Goal: Information Seeking & Learning: Learn about a topic

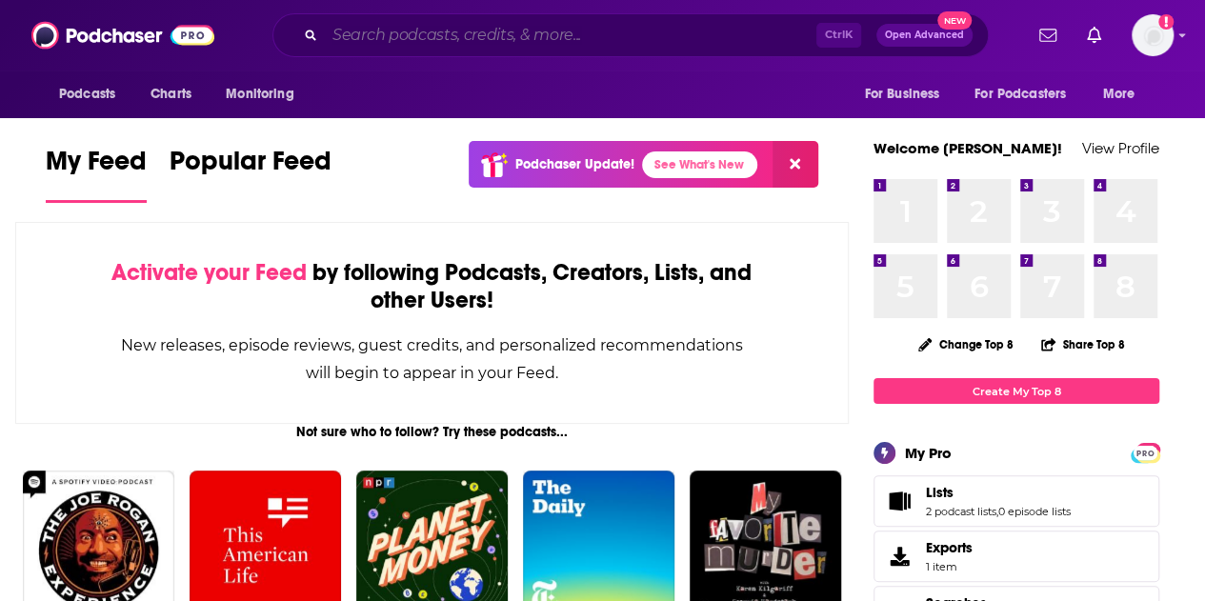
click at [428, 26] on input "Search podcasts, credits, & more..." at bounding box center [570, 35] width 491 height 30
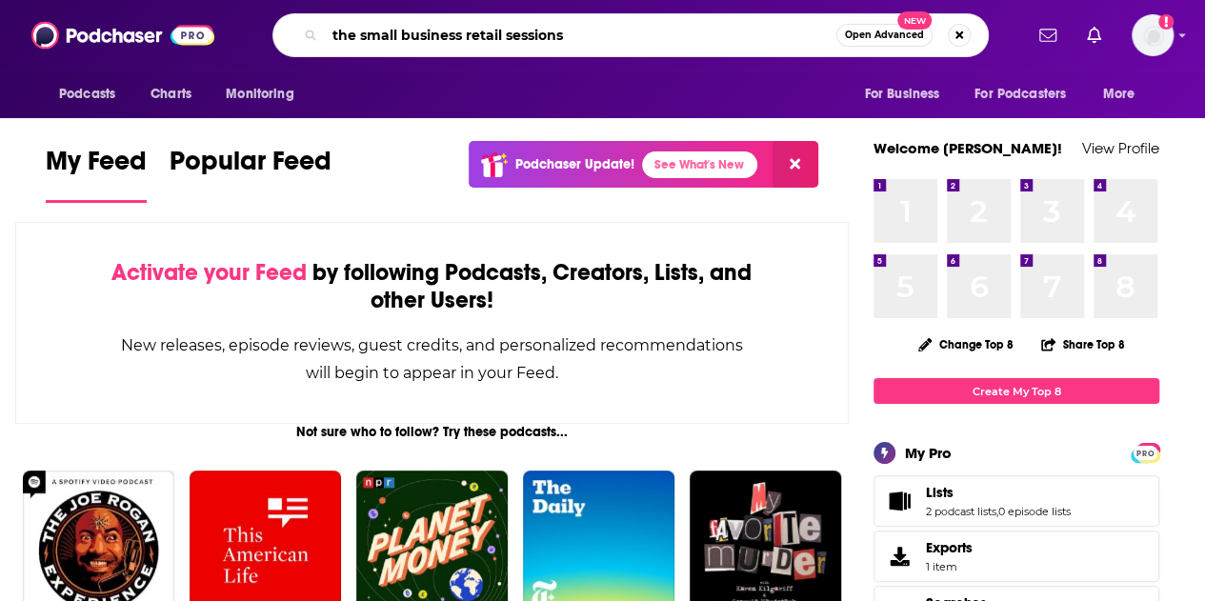
type input "the small business retail sessions"
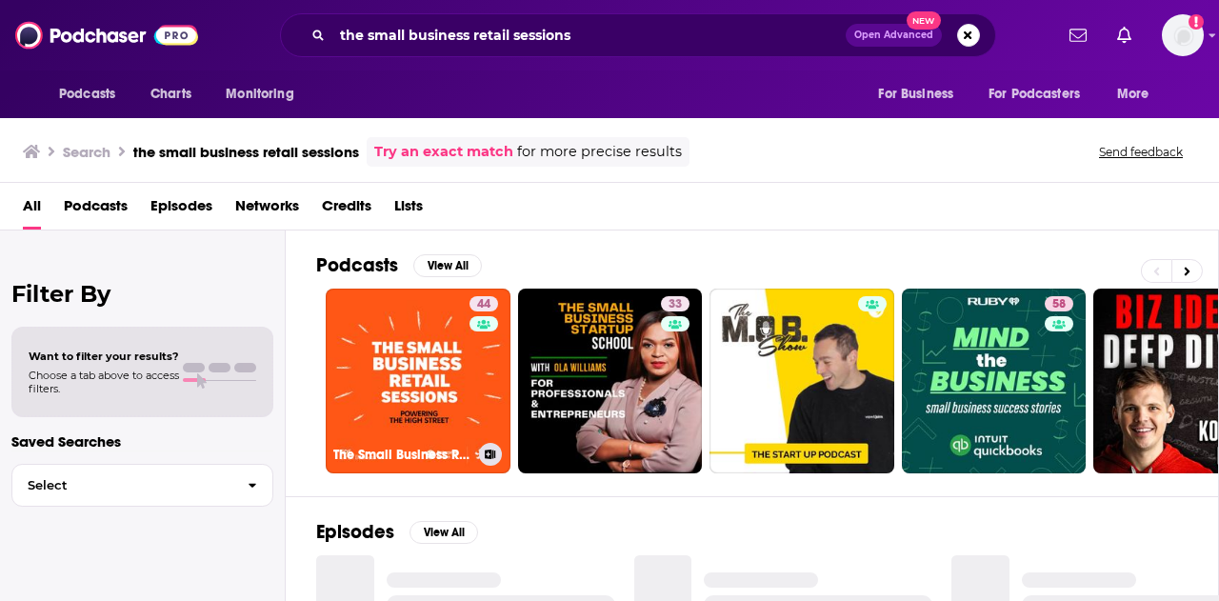
drag, startPoint x: 450, startPoint y: 332, endPoint x: 444, endPoint y: 350, distance: 18.1
click at [444, 350] on link "44 The Small Business Retail Sessions" at bounding box center [418, 381] width 185 height 185
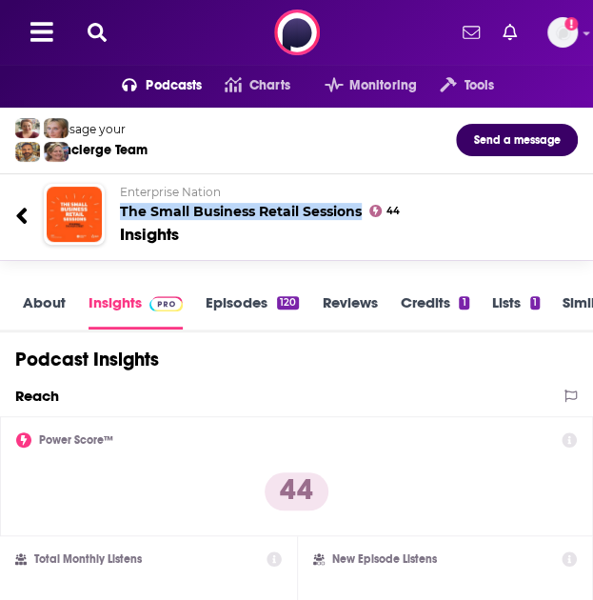
drag, startPoint x: 112, startPoint y: 209, endPoint x: 360, endPoint y: 208, distance: 247.6
click at [360, 208] on div "Enterprise Nation The Small Business Retail Sessions 44 Insights" at bounding box center [327, 215] width 445 height 62
copy h2 "The Small Business Retail Sessions"
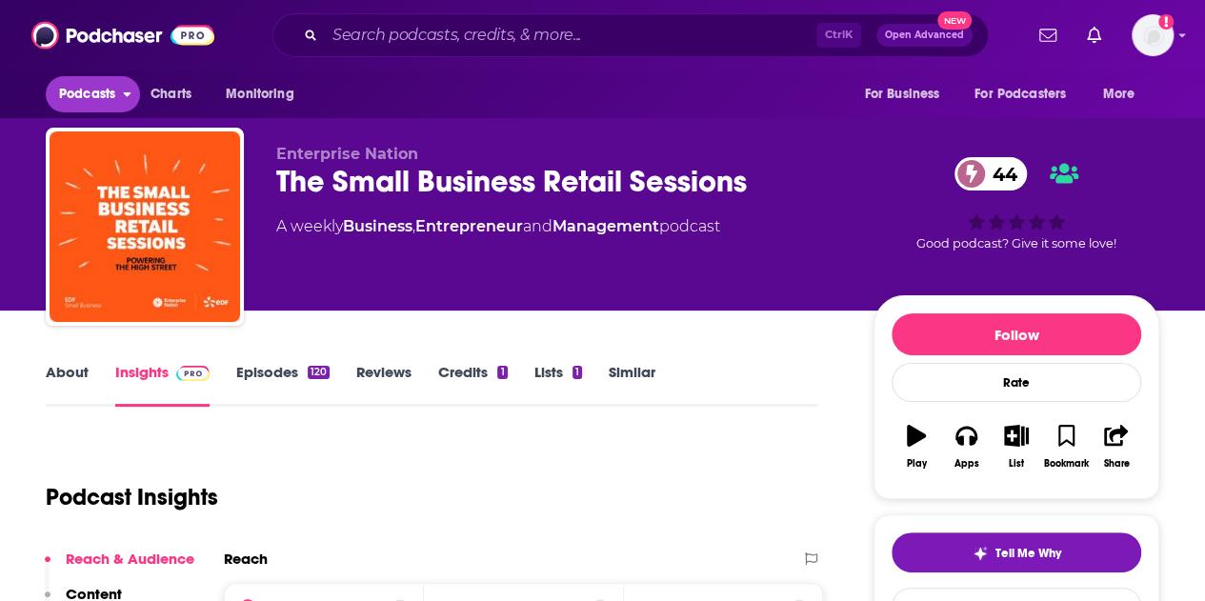
click at [90, 87] on span "Podcasts" at bounding box center [87, 94] width 56 height 27
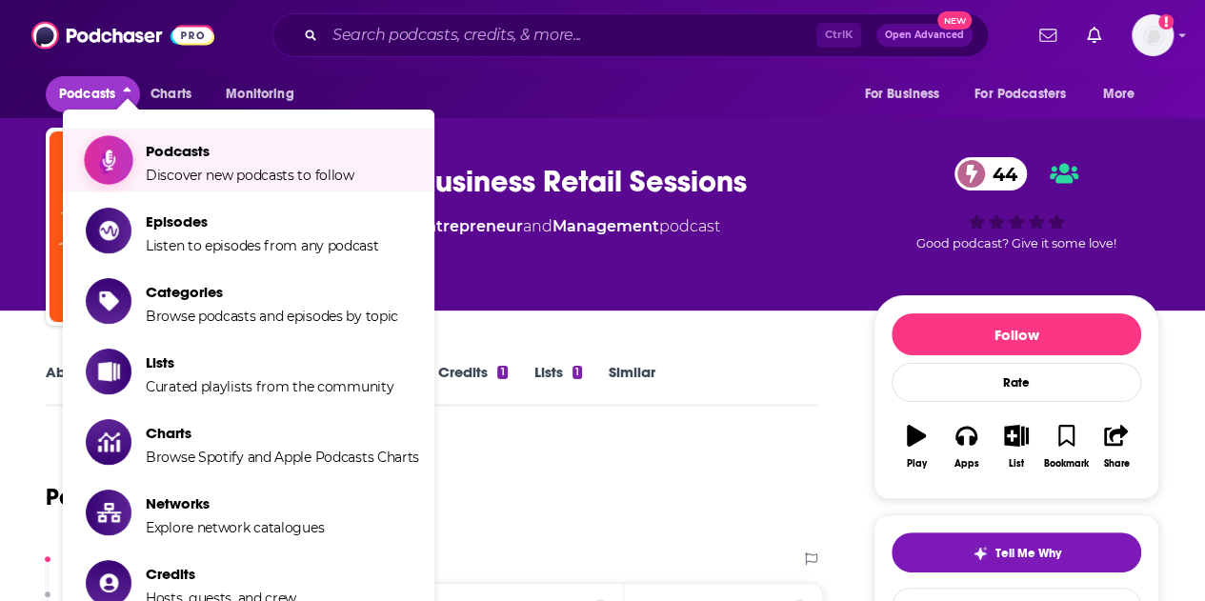
click at [194, 159] on span "Podcasts" at bounding box center [250, 151] width 209 height 18
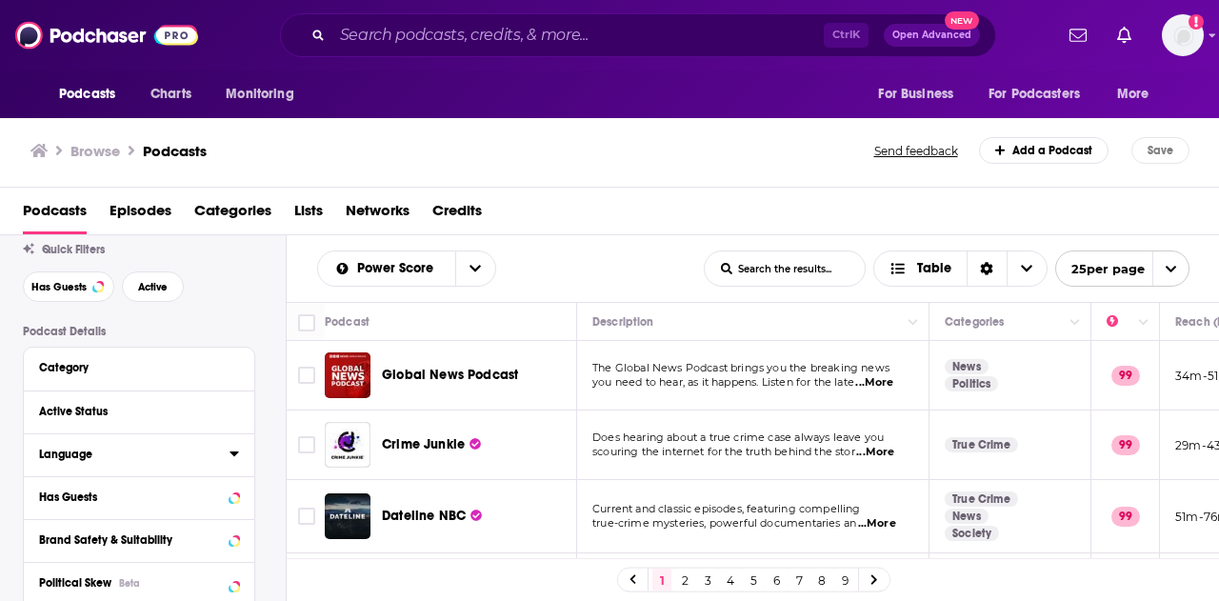
scroll to position [95, 0]
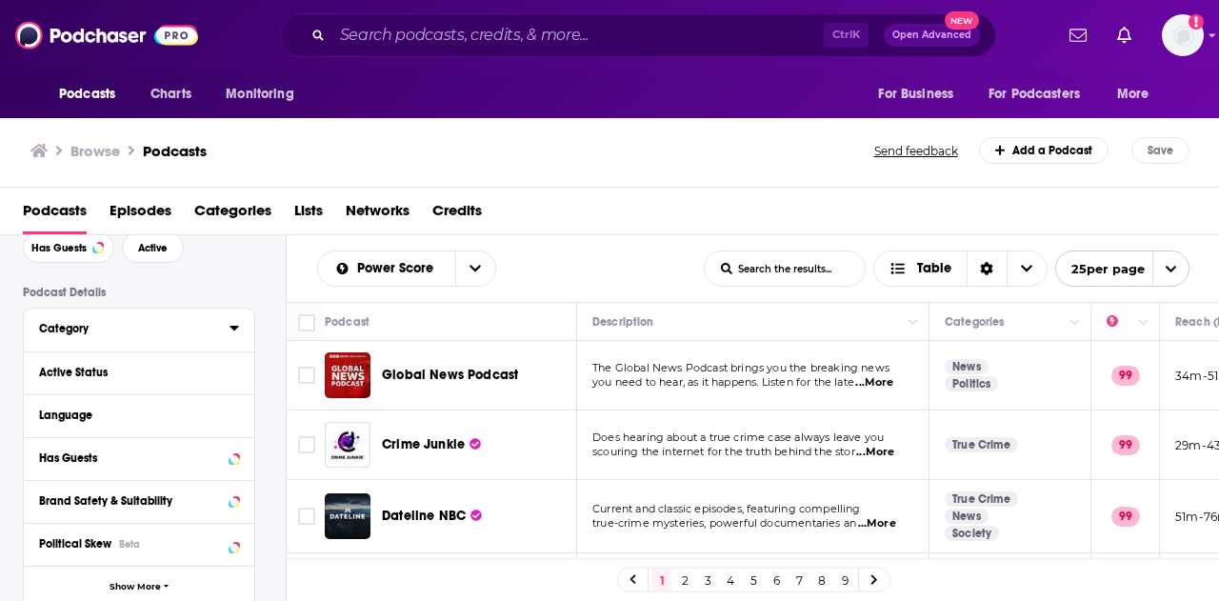
click at [234, 334] on icon at bounding box center [235, 327] width 10 height 15
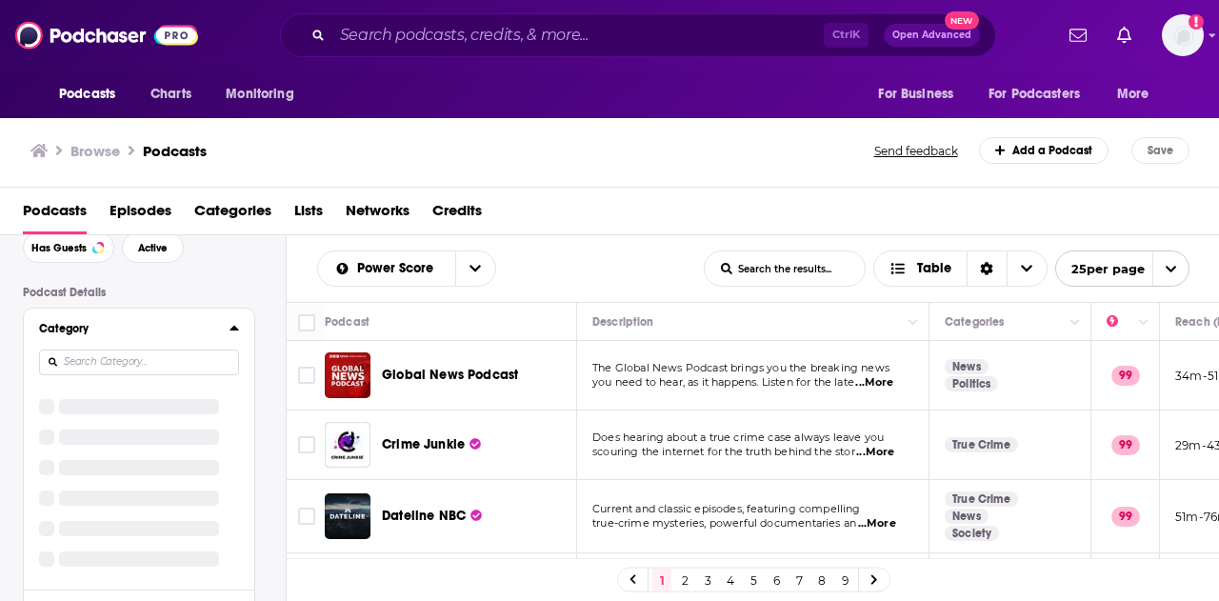
click at [190, 363] on input at bounding box center [139, 363] width 200 height 26
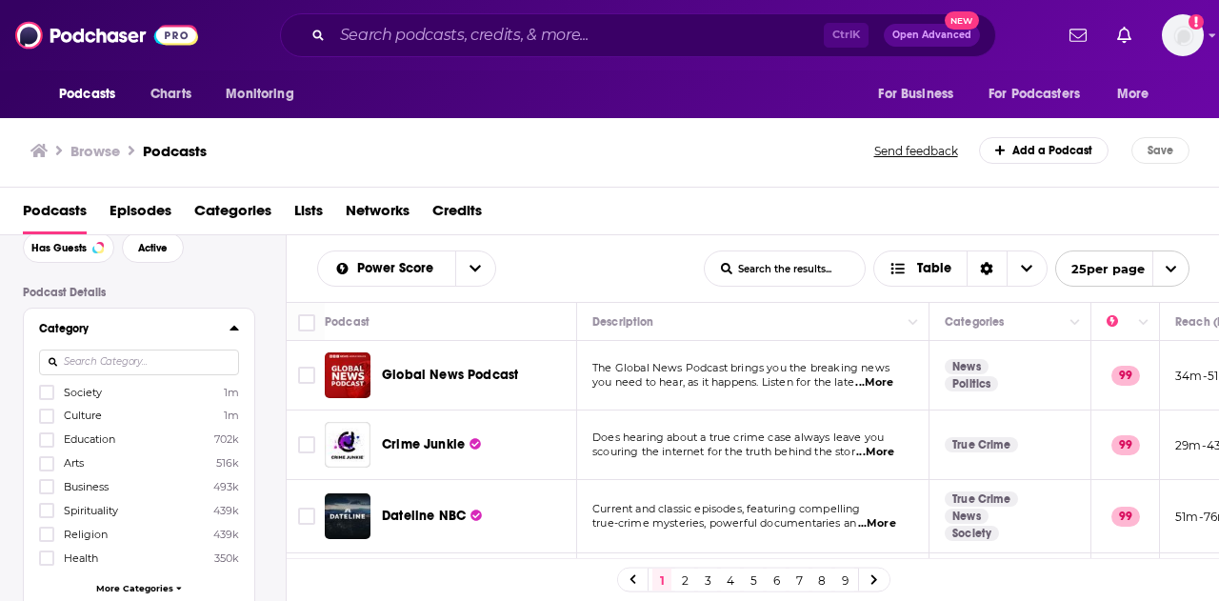
scroll to position [0, 0]
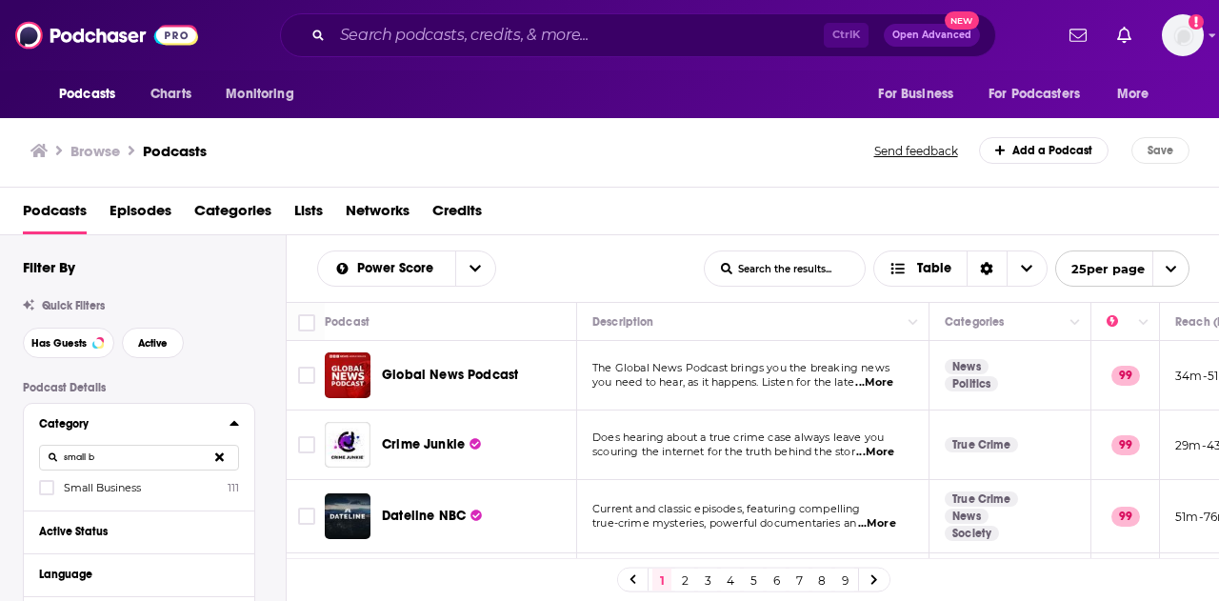
type input "small b"
click at [38, 491] on div "Category small b Small Business 111" at bounding box center [139, 457] width 231 height 107
click at [50, 490] on icon at bounding box center [46, 487] width 11 height 11
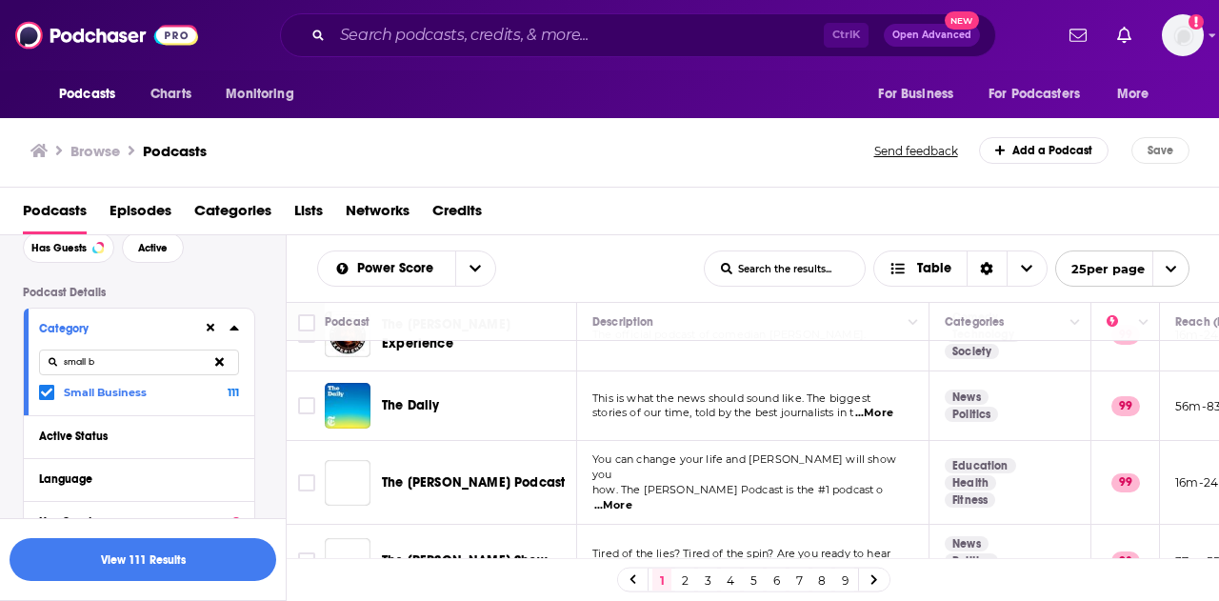
scroll to position [381, 0]
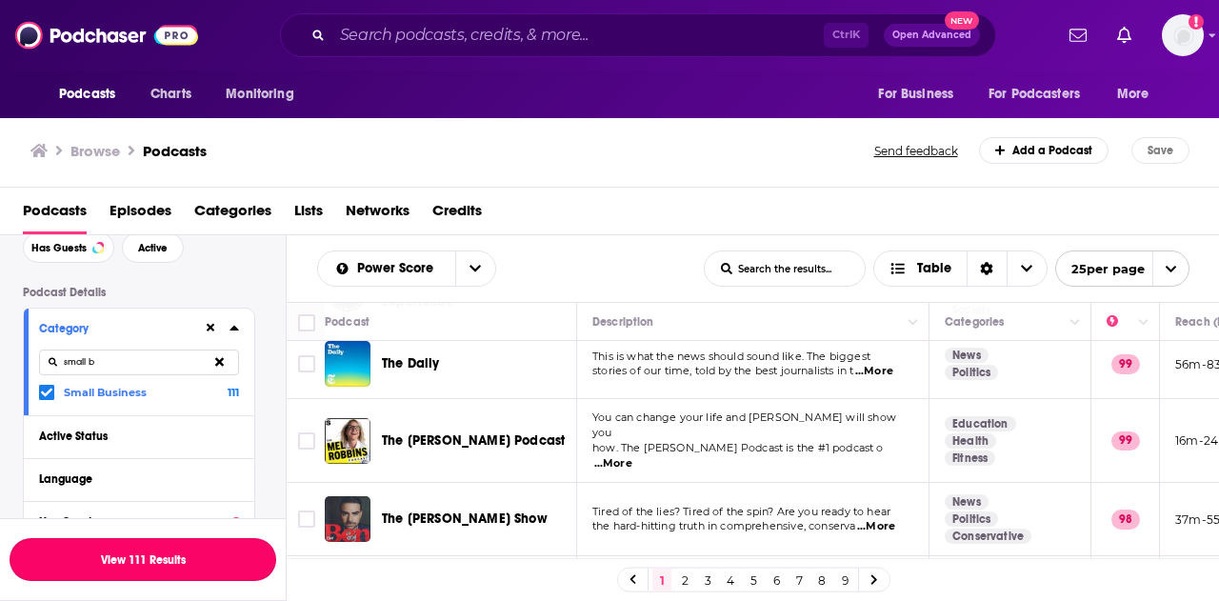
click at [163, 558] on button "View 111 Results" at bounding box center [143, 559] width 267 height 43
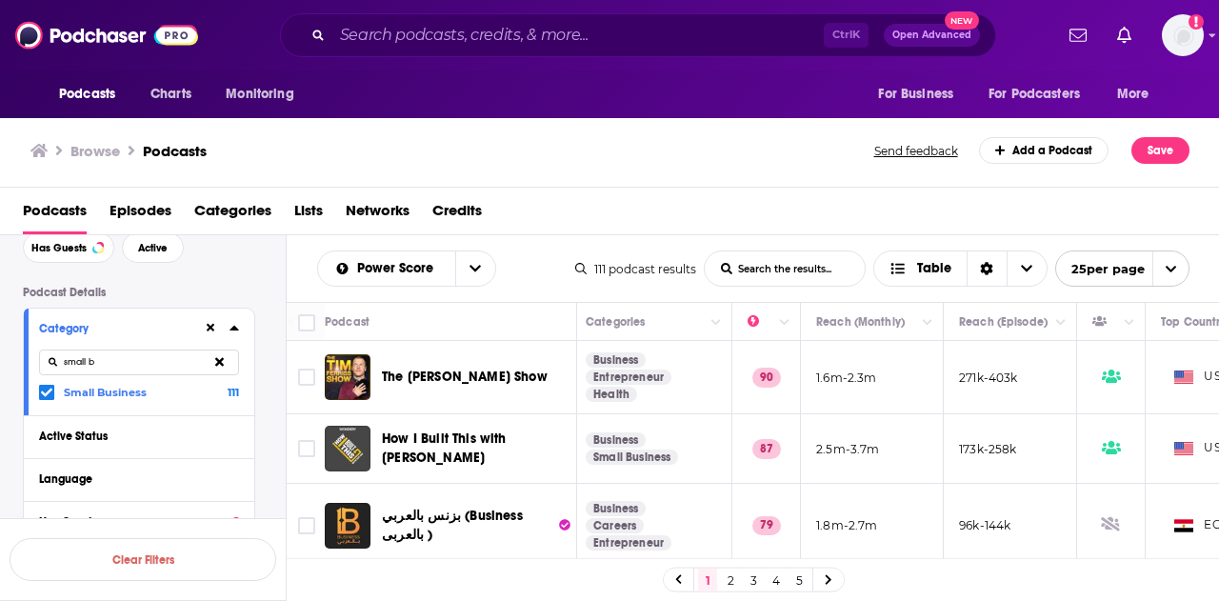
scroll to position [0, 513]
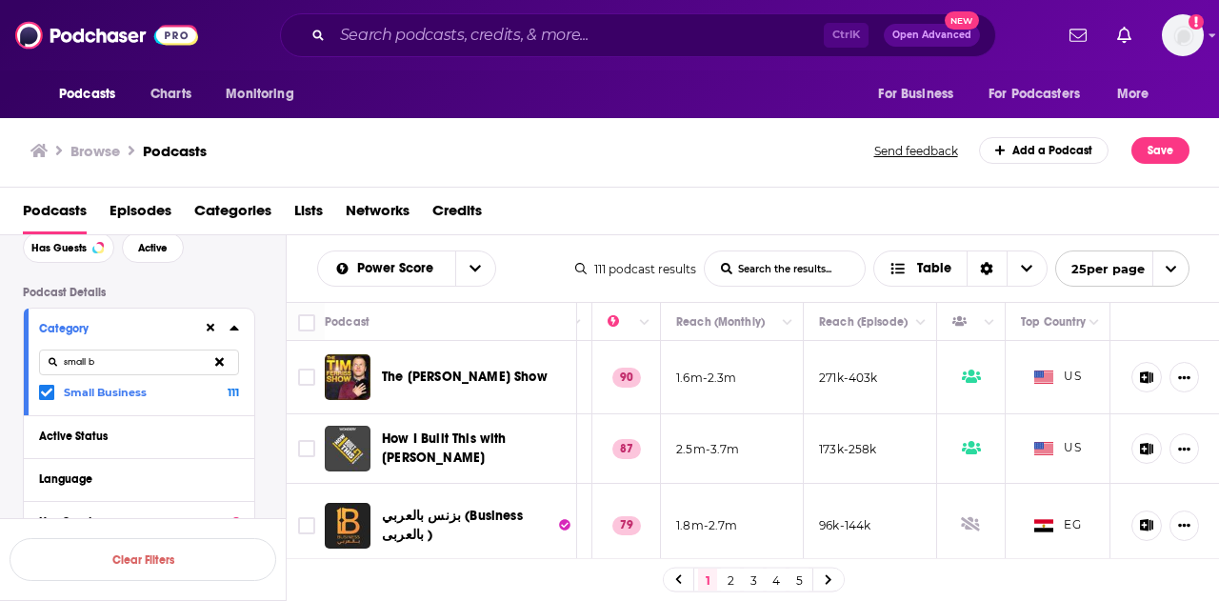
click at [1090, 325] on icon "Column Actions" at bounding box center [1095, 322] width 10 height 11
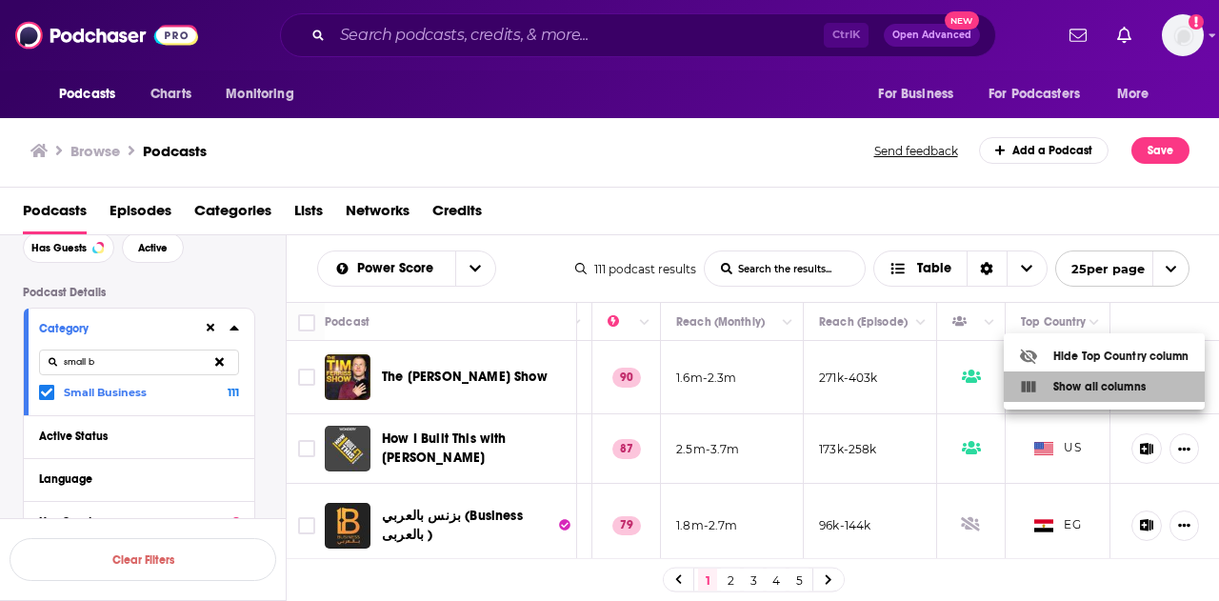
click at [1076, 380] on div "Show all columns" at bounding box center [1082, 386] width 127 height 19
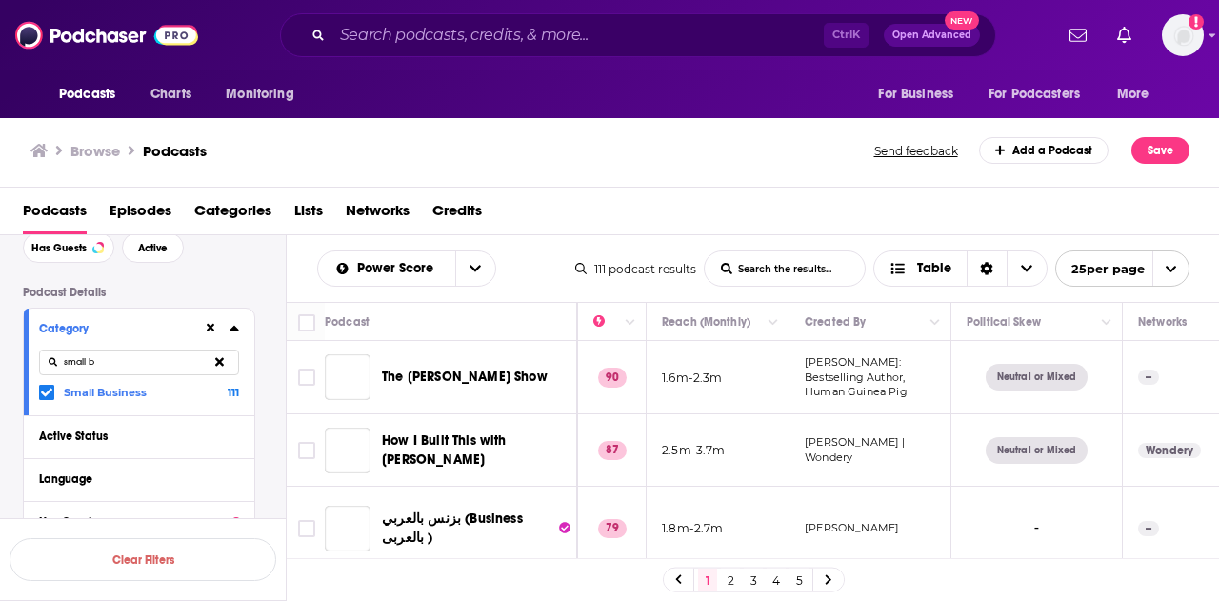
scroll to position [0, 1851]
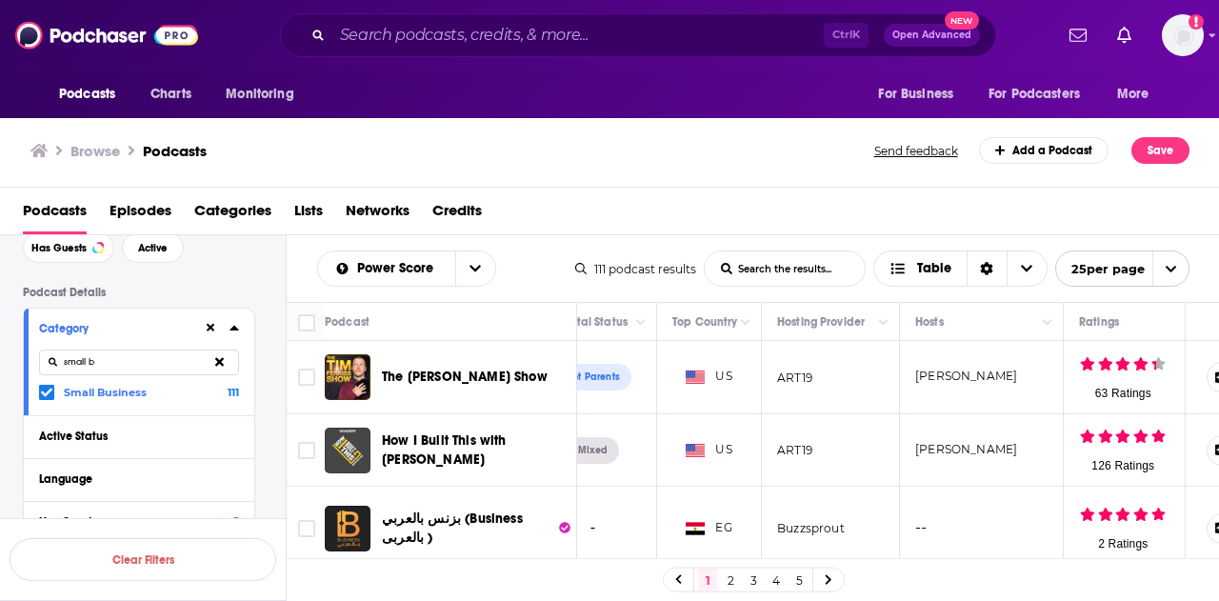
click at [737, 324] on button "Column Actions" at bounding box center [745, 322] width 23 height 23
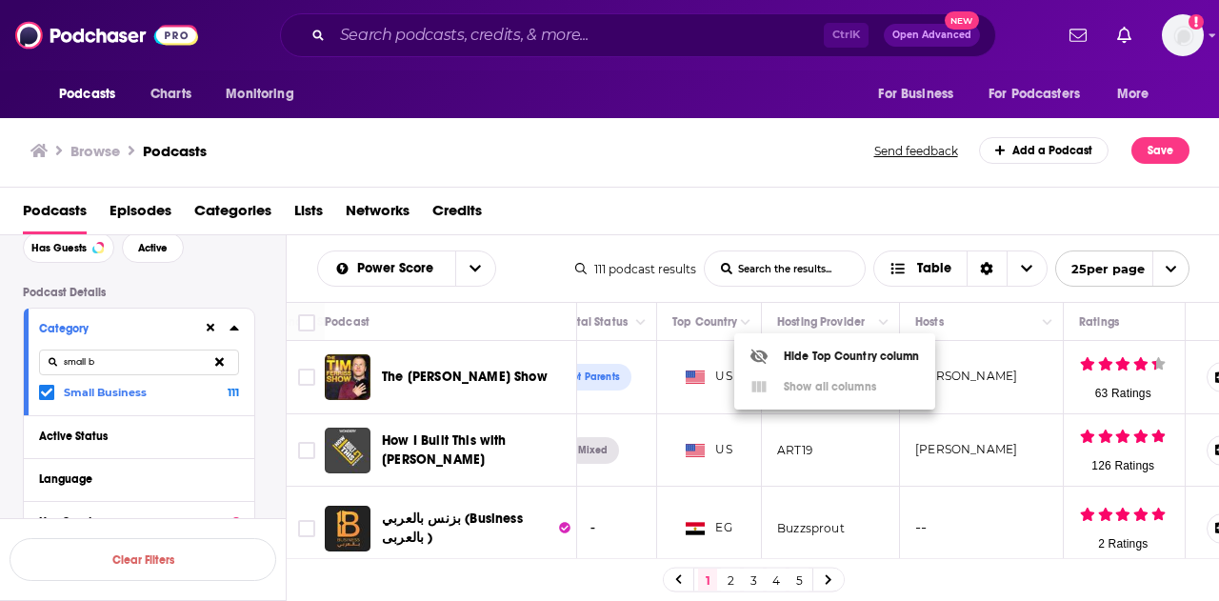
click at [887, 226] on div at bounding box center [609, 300] width 1219 height 601
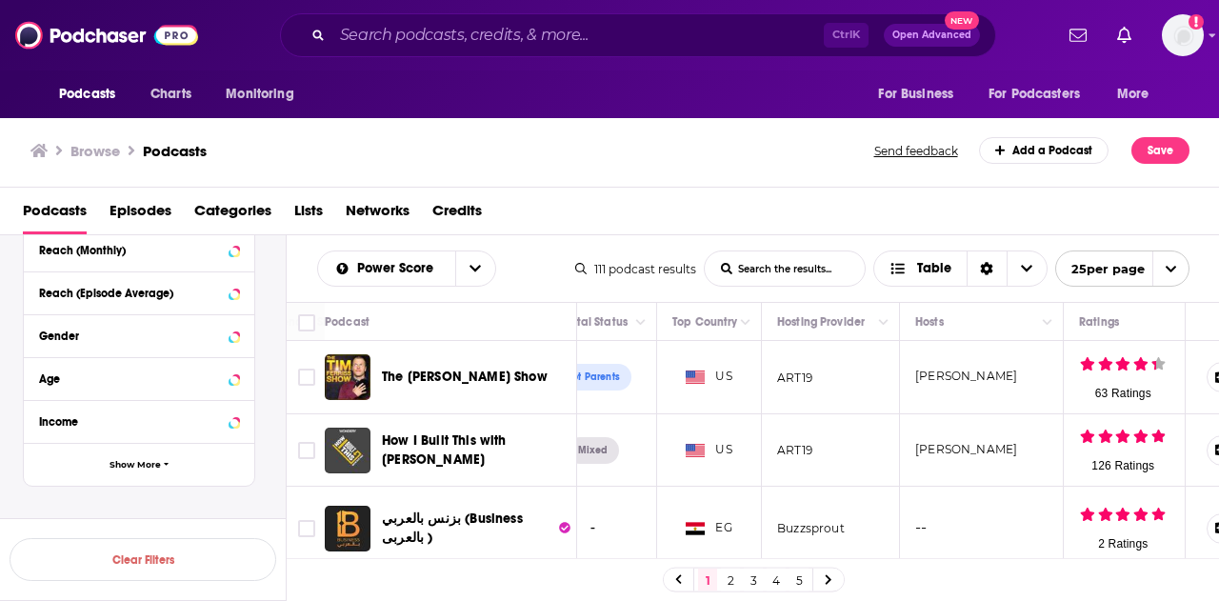
scroll to position [663, 0]
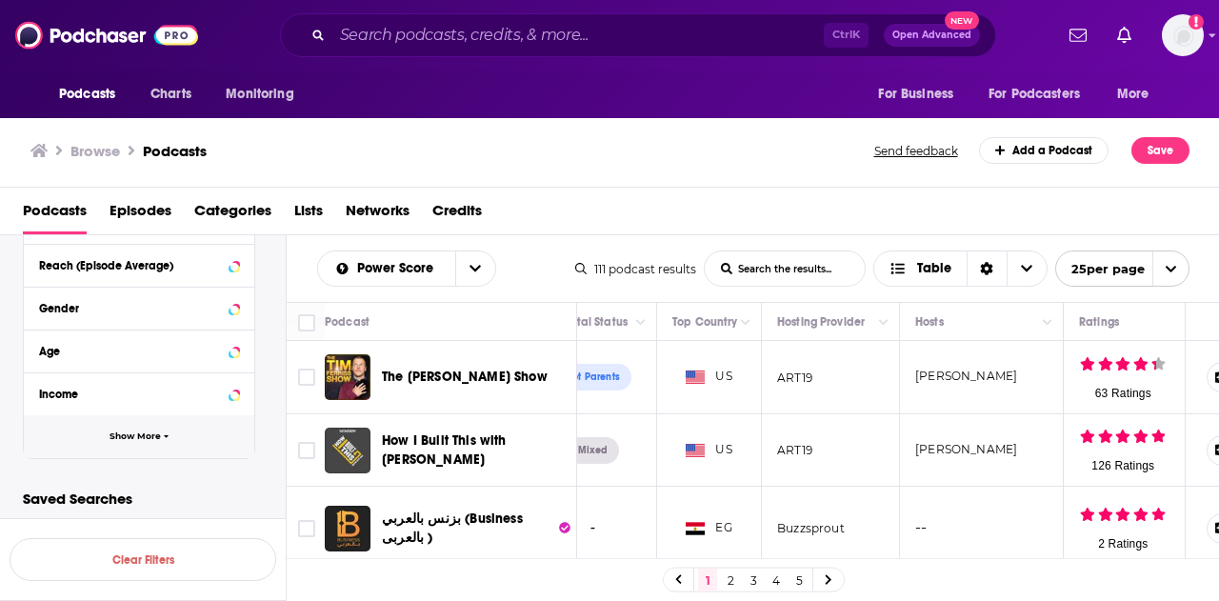
click at [189, 437] on button "Show More" at bounding box center [139, 436] width 231 height 43
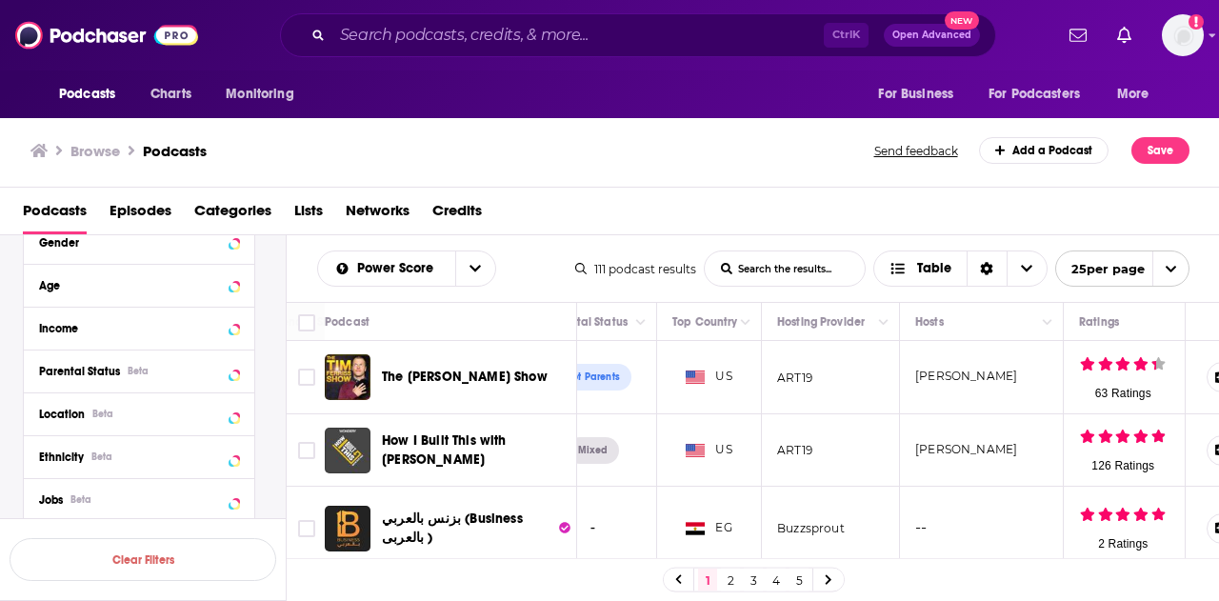
scroll to position [758, 0]
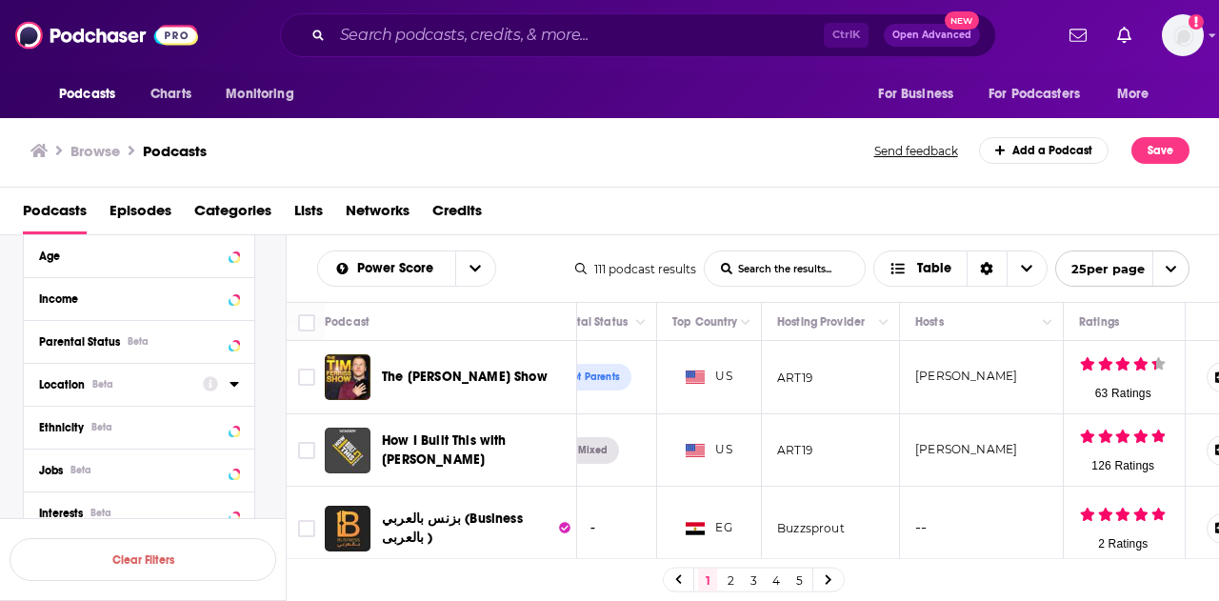
click at [232, 384] on icon at bounding box center [235, 383] width 10 height 15
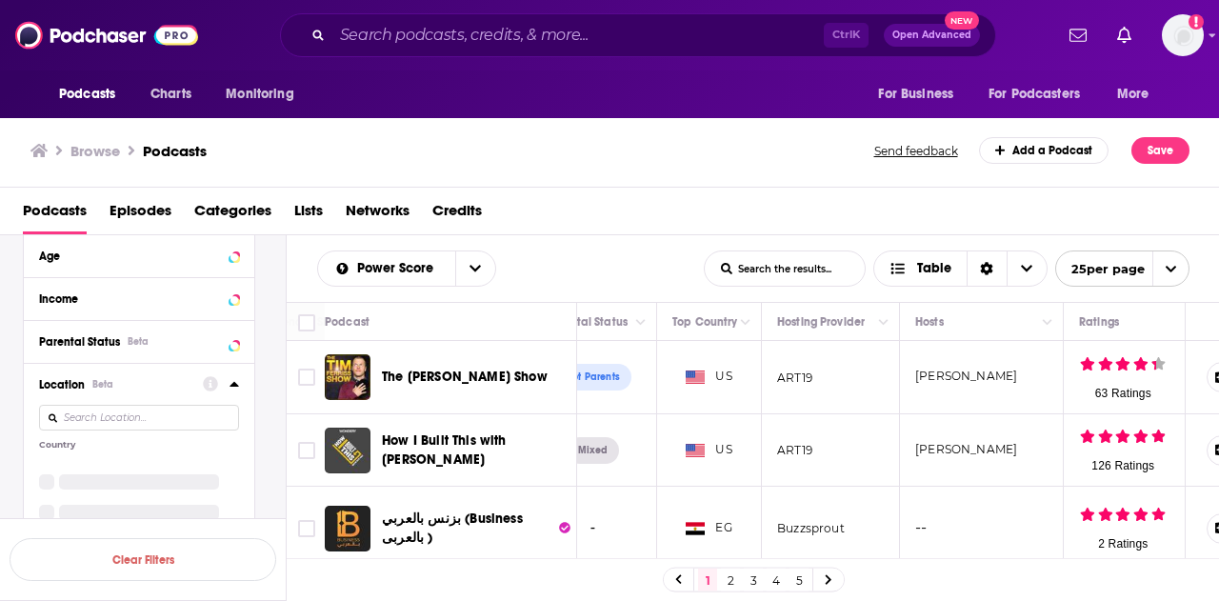
click at [179, 420] on input at bounding box center [139, 418] width 200 height 26
type input "un"
click at [40, 491] on label at bounding box center [46, 491] width 15 height 15
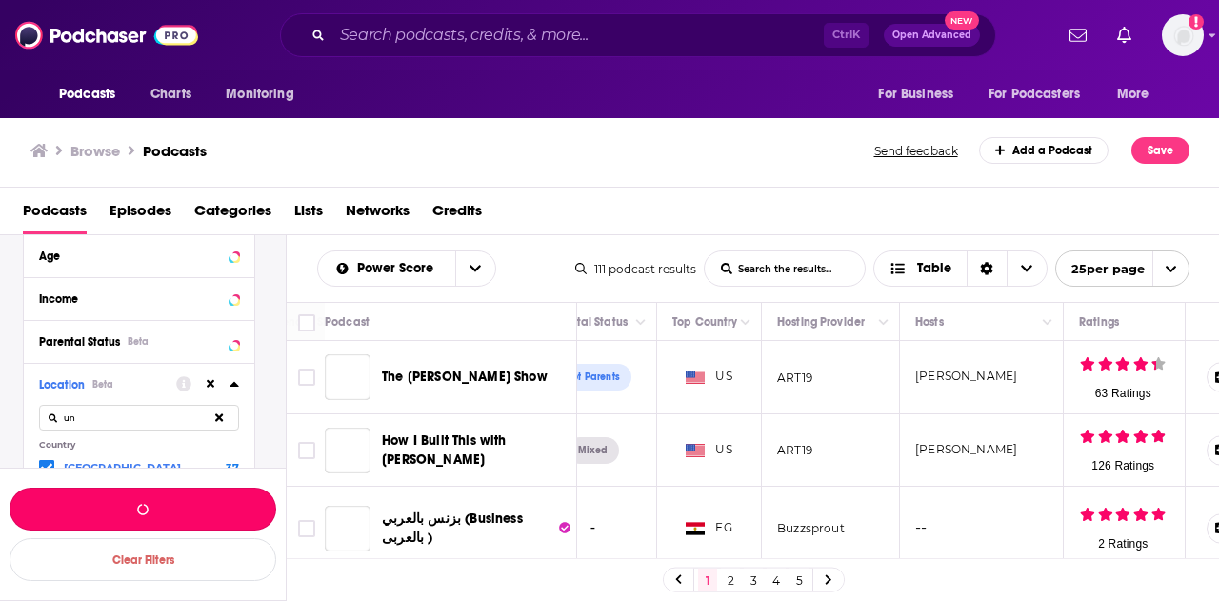
click at [40, 491] on button "button" at bounding box center [143, 509] width 267 height 43
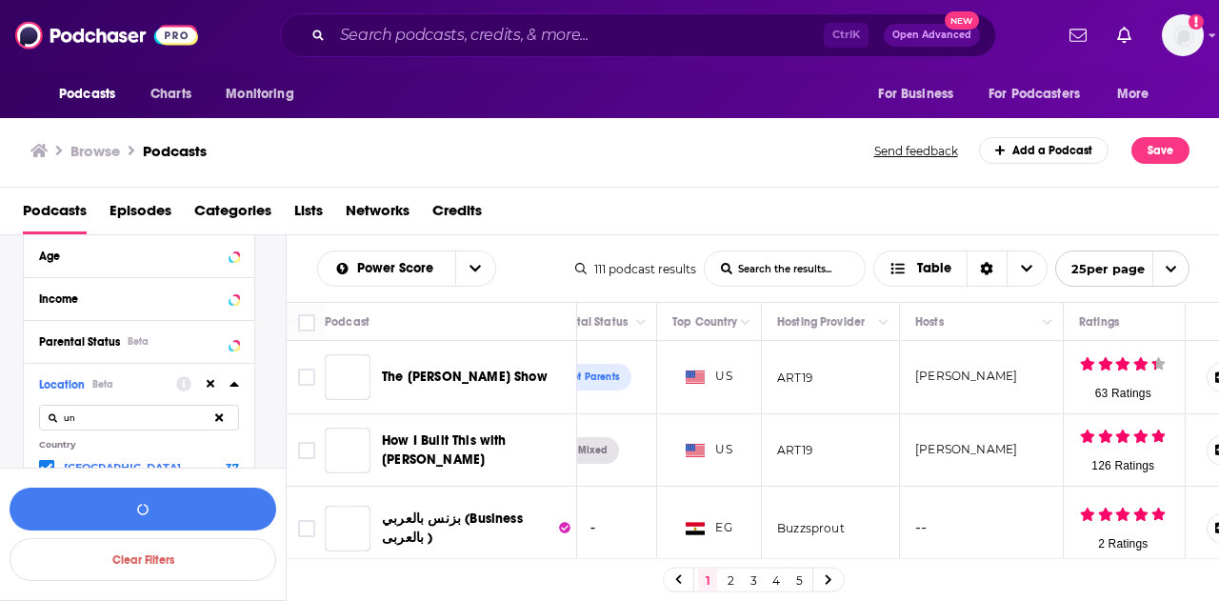
click at [82, 506] on div "Location Beta un Country [GEOGRAPHIC_DATA] 37 [GEOGRAPHIC_DATA] 104" at bounding box center [139, 446] width 231 height 167
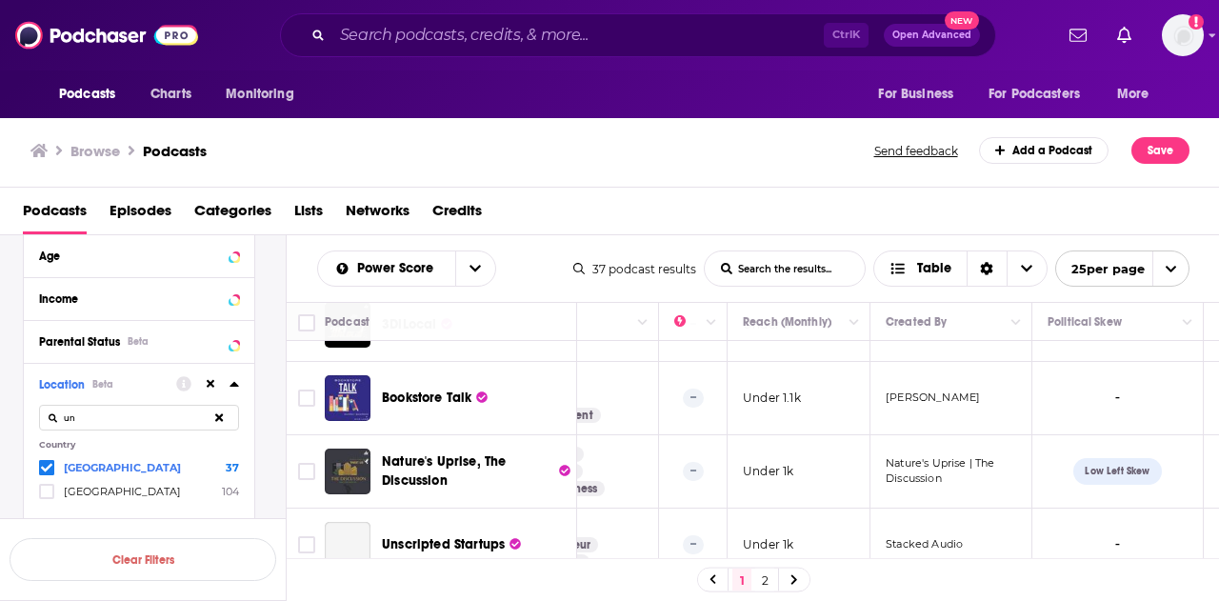
scroll to position [1693, 432]
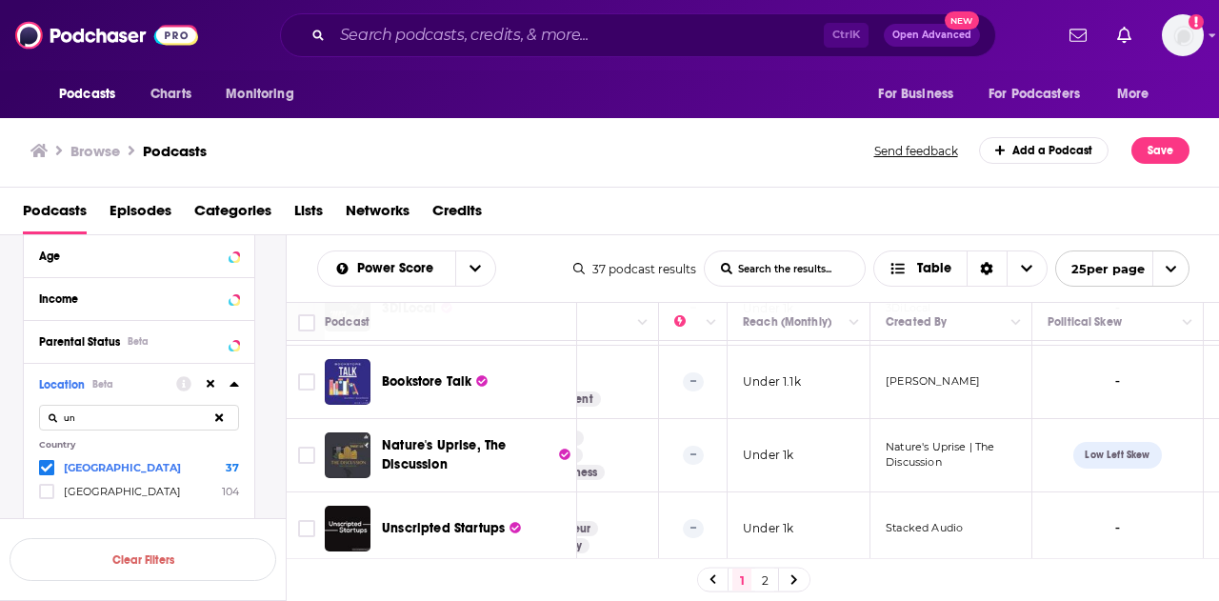
click at [772, 580] on link "2" at bounding box center [764, 580] width 19 height 23
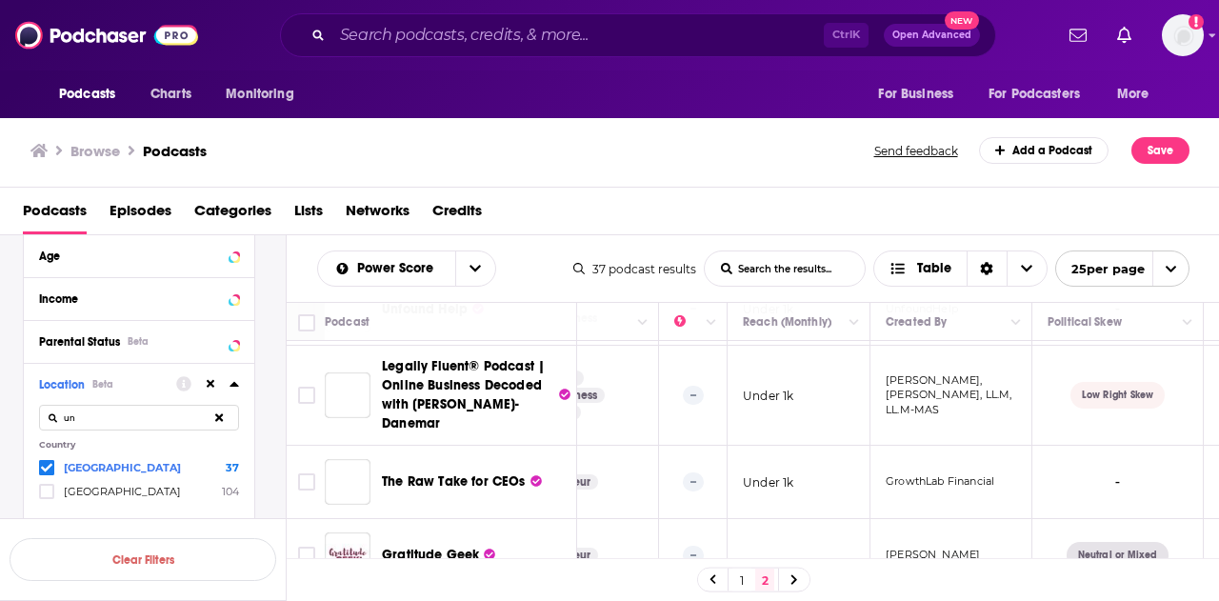
scroll to position [684, 432]
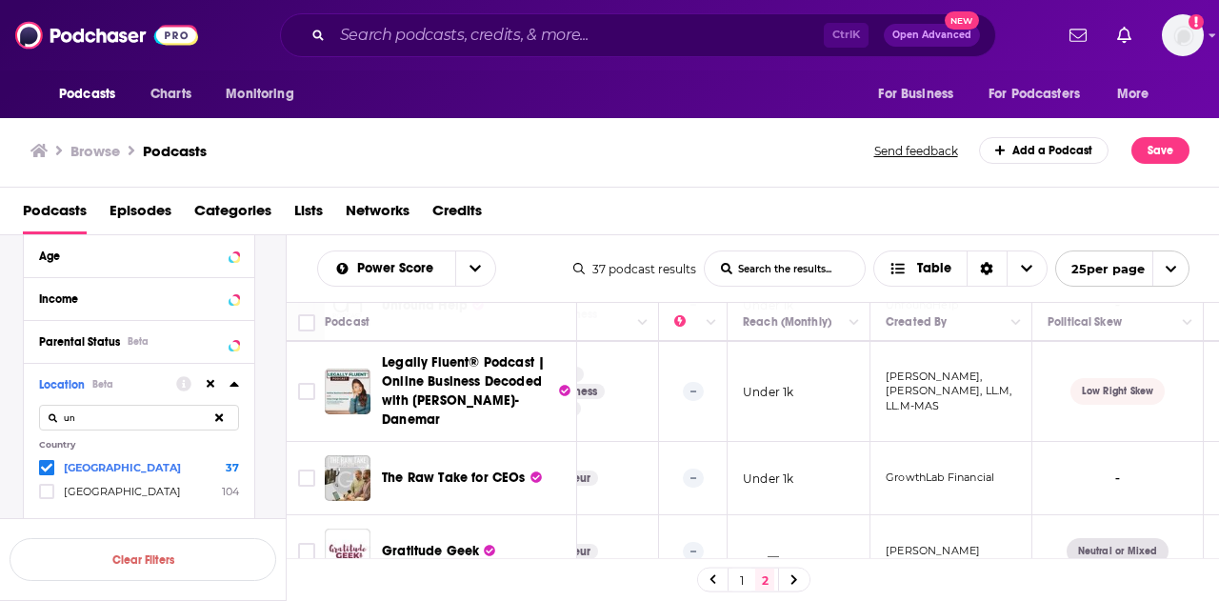
click at [740, 574] on link "1" at bounding box center [741, 580] width 19 height 23
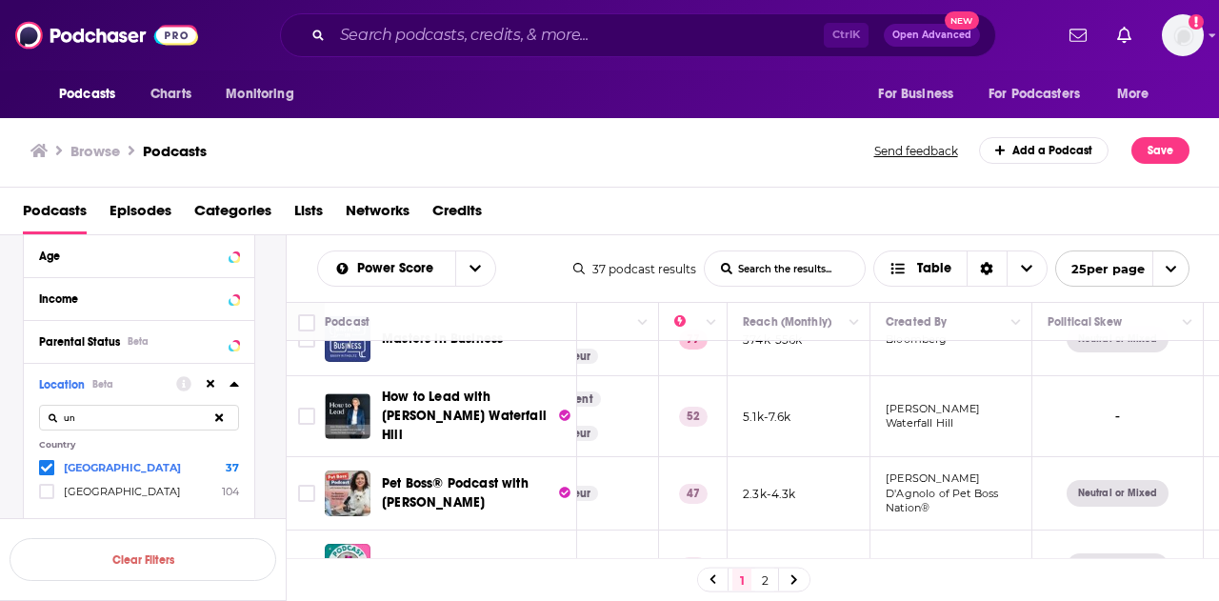
scroll to position [0, 432]
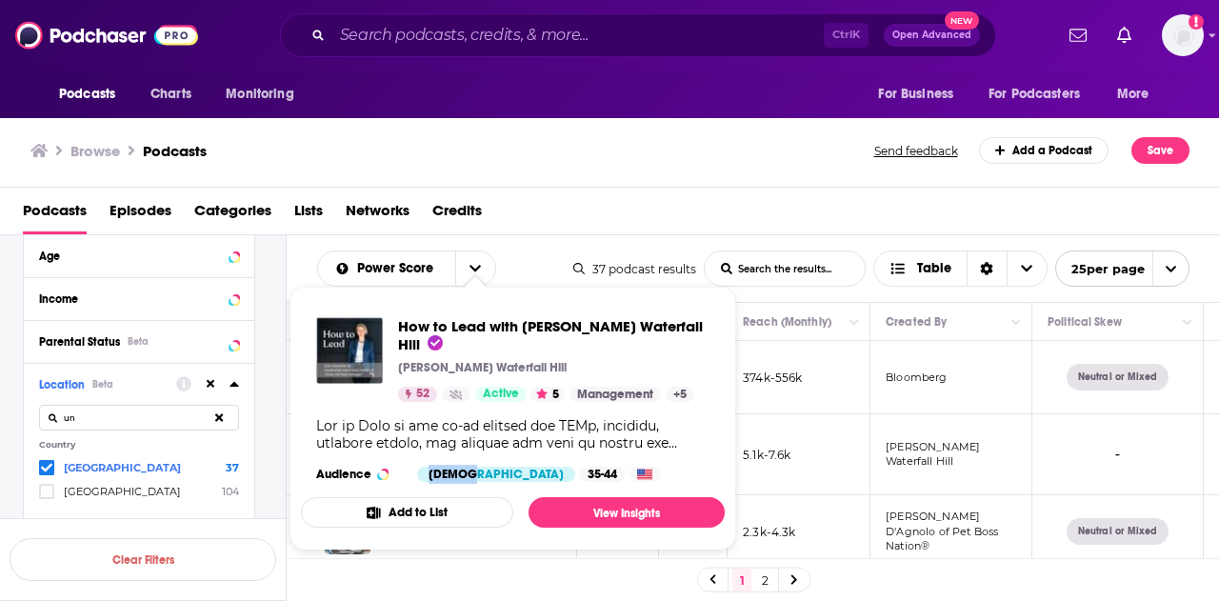
click at [394, 443] on div "How to Lead with [PERSON_NAME] Waterfall [PERSON_NAME] Waterfall Hill 52 Active…" at bounding box center [513, 399] width 424 height 195
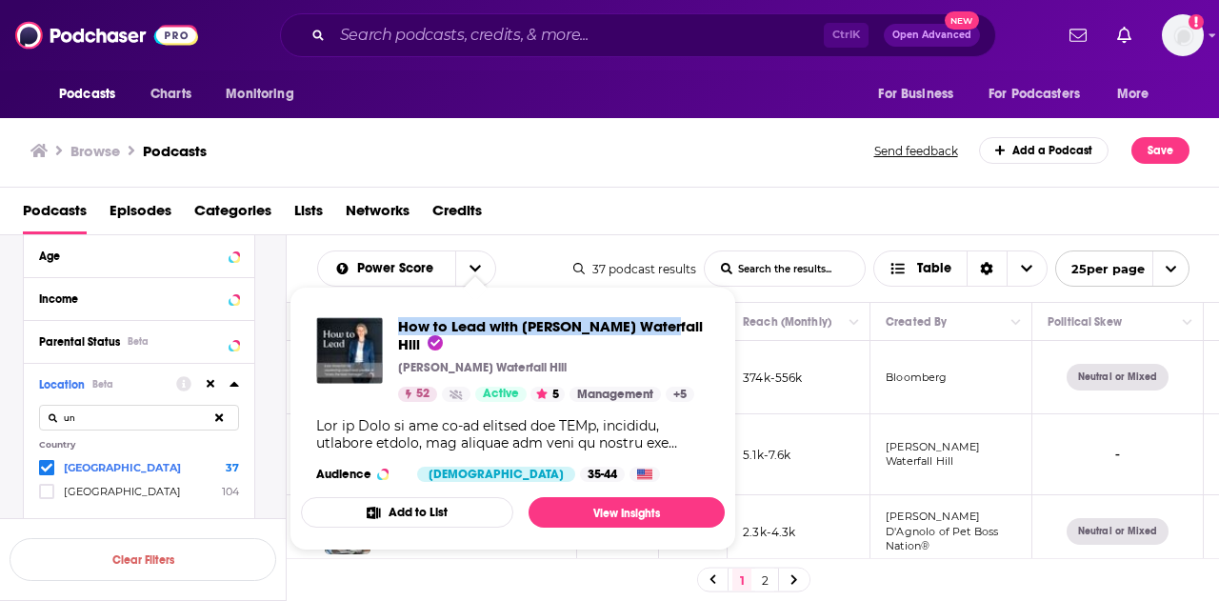
drag, startPoint x: 396, startPoint y: 323, endPoint x: 644, endPoint y: 321, distance: 247.7
click at [644, 321] on div "How to Lead with [PERSON_NAME] Waterfall [PERSON_NAME] Waterfall Hill 52 Active…" at bounding box center [512, 359] width 393 height 85
copy span "How to Lead with [PERSON_NAME] Waterfall Hill"
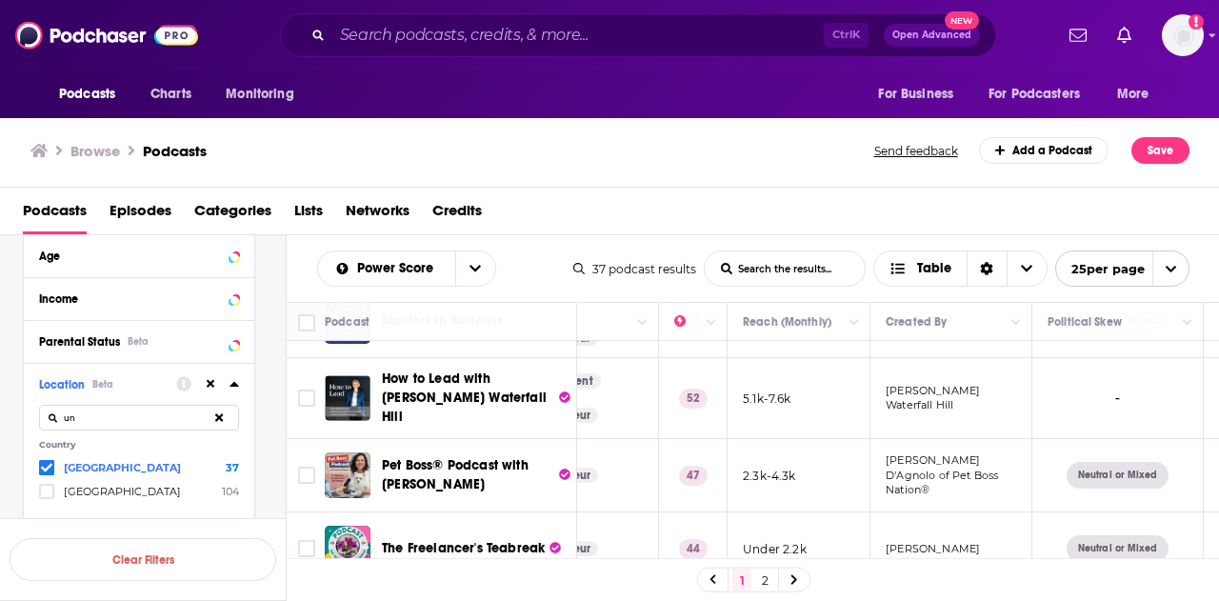
scroll to position [95, 432]
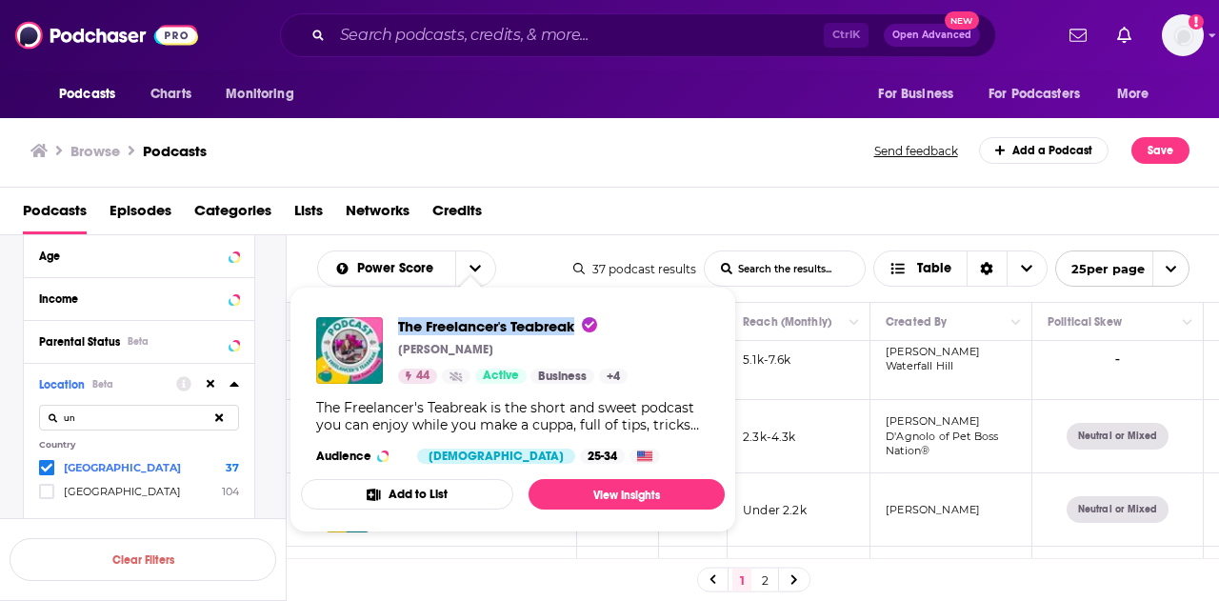
drag, startPoint x: 395, startPoint y: 325, endPoint x: 579, endPoint y: 321, distance: 183.9
click at [585, 318] on div "The Freelancer's Teabreak [PERSON_NAME] 44 Active Business + 4" at bounding box center [471, 350] width 311 height 67
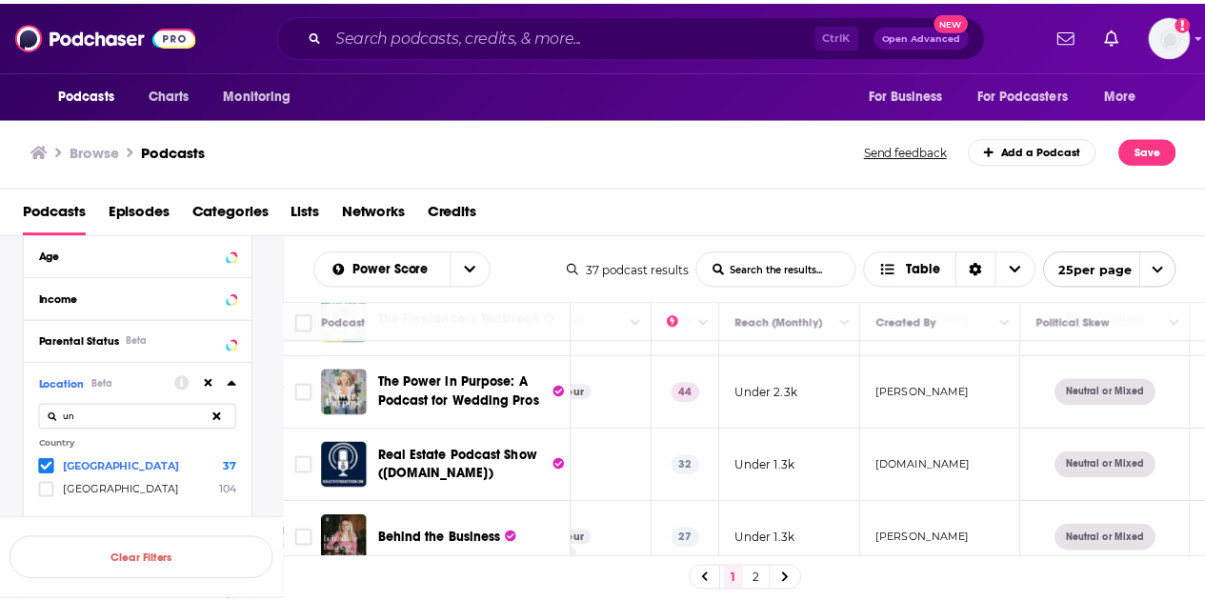
scroll to position [381, 432]
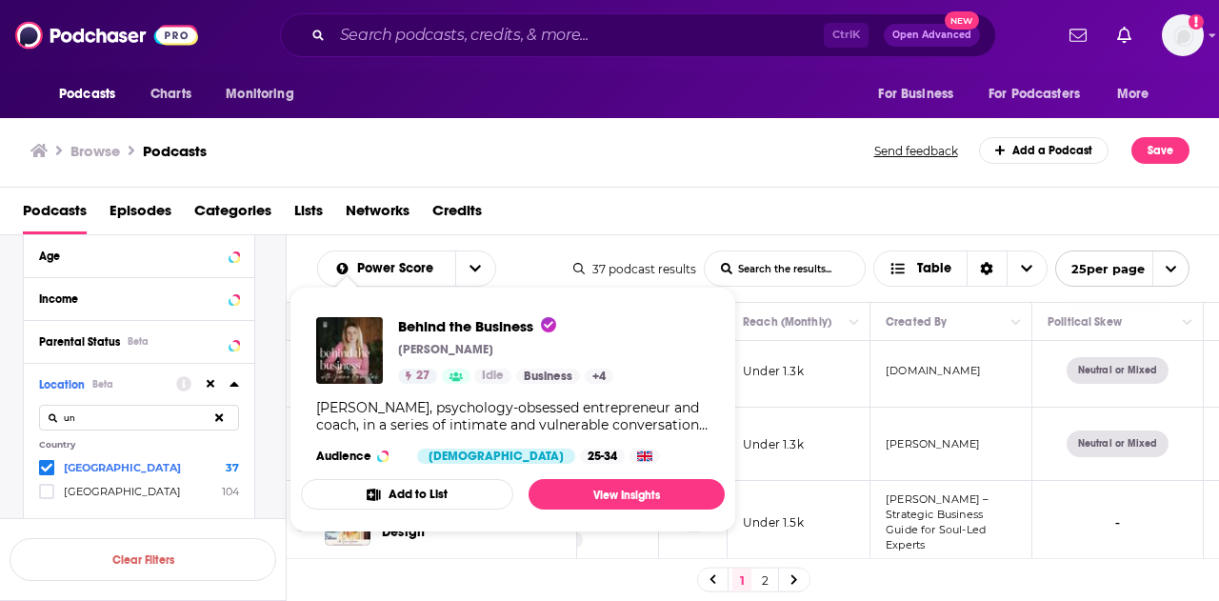
click at [650, 426] on div "[PERSON_NAME], psychology-obsessed entrepreneur and coach, in a series of intim…" at bounding box center [512, 416] width 393 height 34
drag, startPoint x: 395, startPoint y: 320, endPoint x: 550, endPoint y: 319, distance: 154.3
click at [551, 319] on div "Behind the Business [PERSON_NAME] 27 Idle Business + 4" at bounding box center [464, 350] width 297 height 67
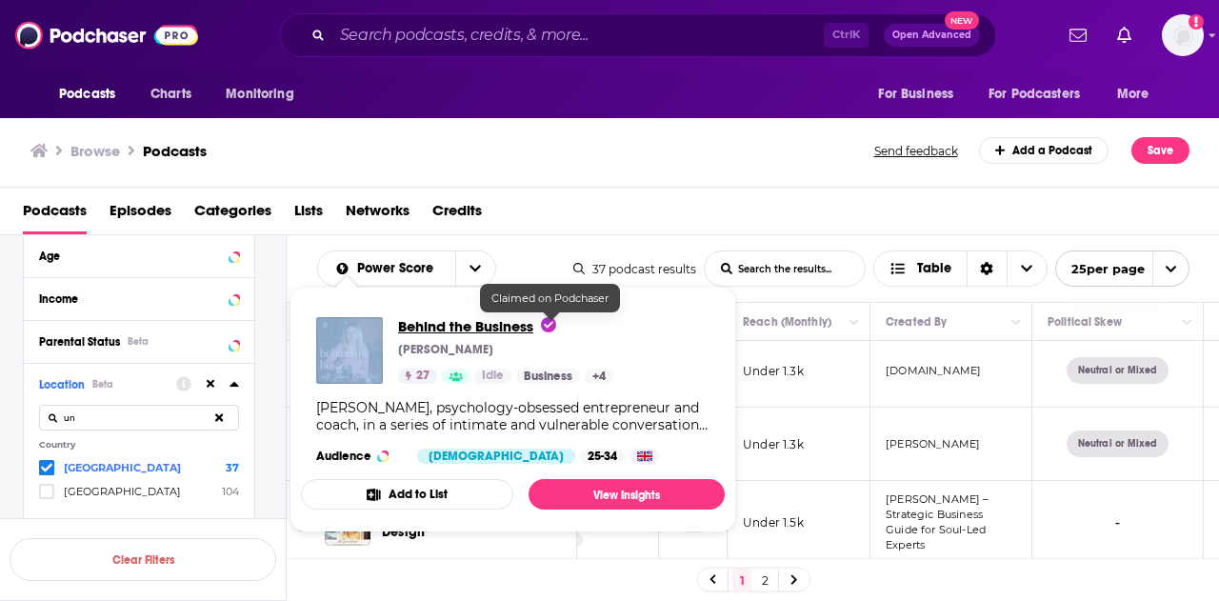
click at [545, 328] on span "Behind the Business" at bounding box center [548, 324] width 15 height 15
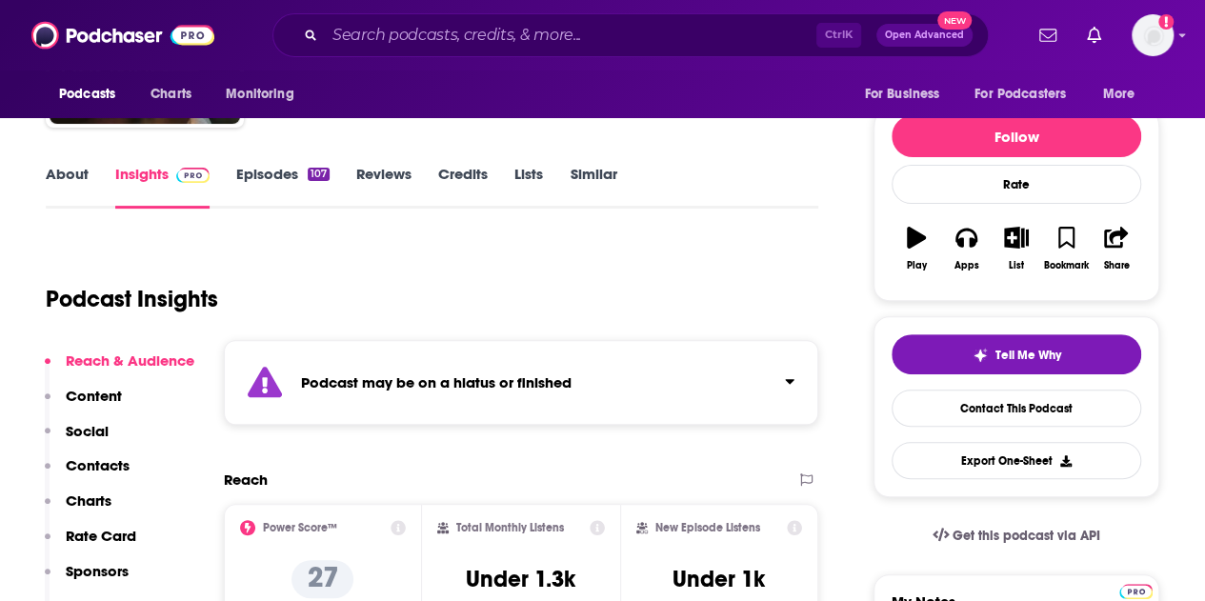
scroll to position [190, 0]
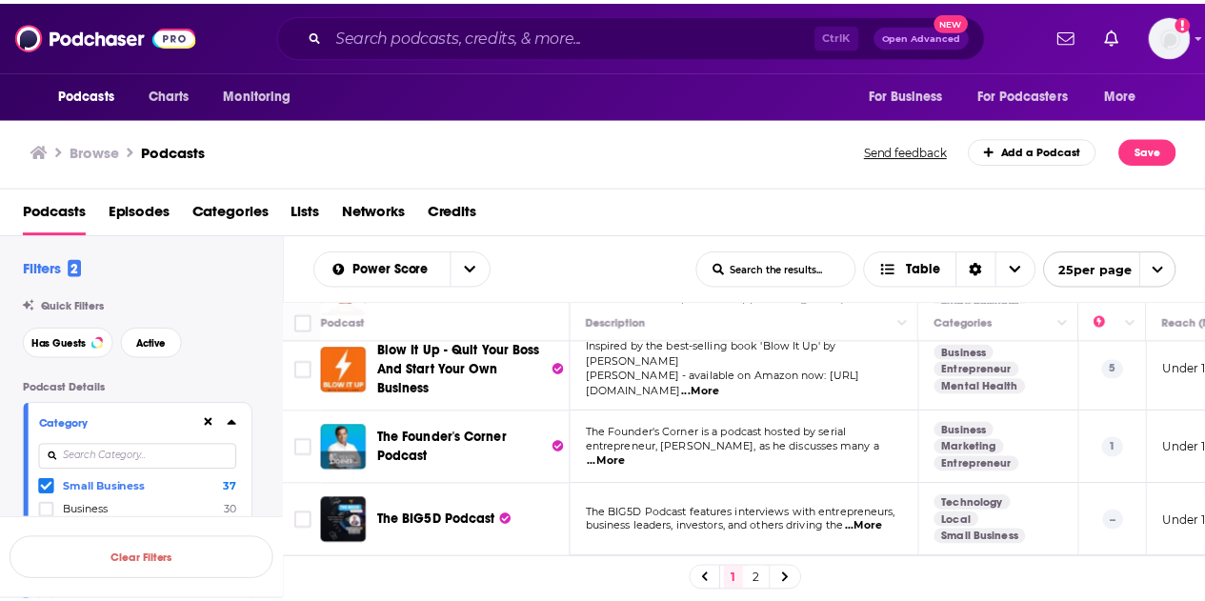
scroll to position [857, 0]
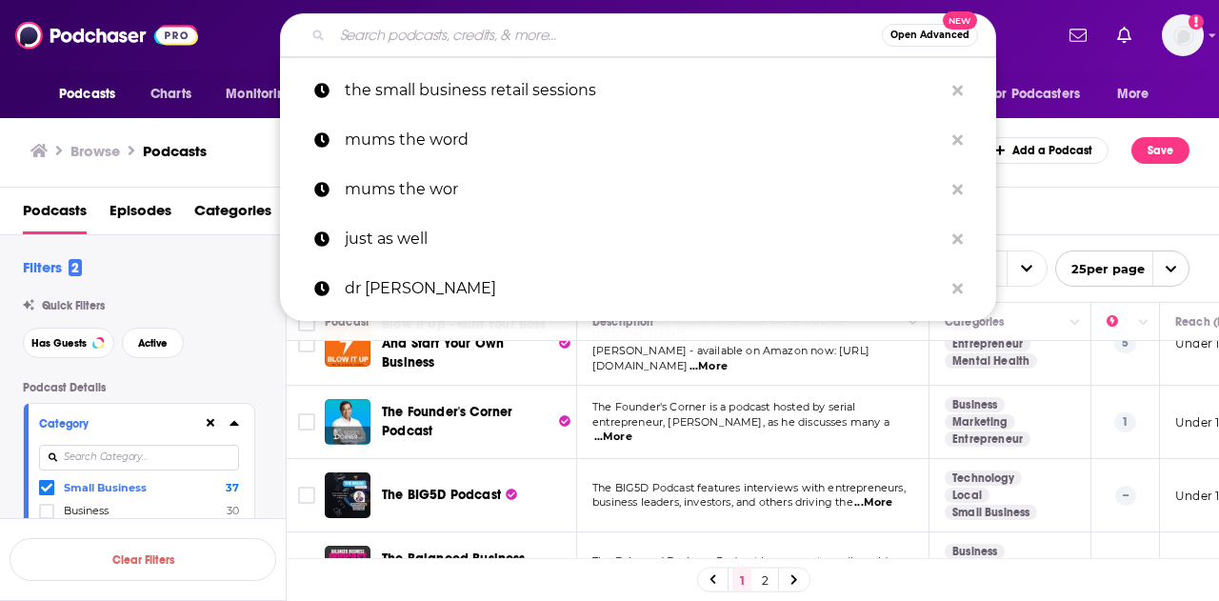
drag, startPoint x: 556, startPoint y: 37, endPoint x: 371, endPoint y: 37, distance: 184.8
click at [343, 37] on input "Search podcasts, credits, & more..." at bounding box center [607, 35] width 550 height 30
paste input "Secret Leaders"
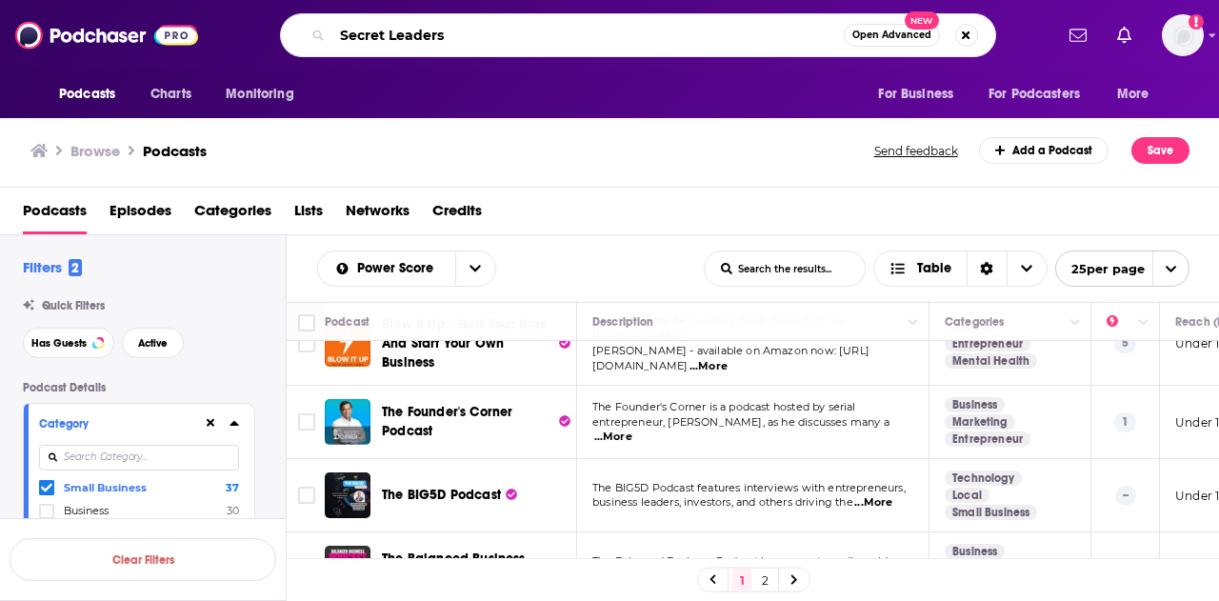
type input "Secret Leaders"
click at [315, 33] on icon "Search podcasts, credits, & more..." at bounding box center [317, 35] width 10 height 10
click at [533, 48] on input "Secret Leaders" at bounding box center [587, 35] width 511 height 30
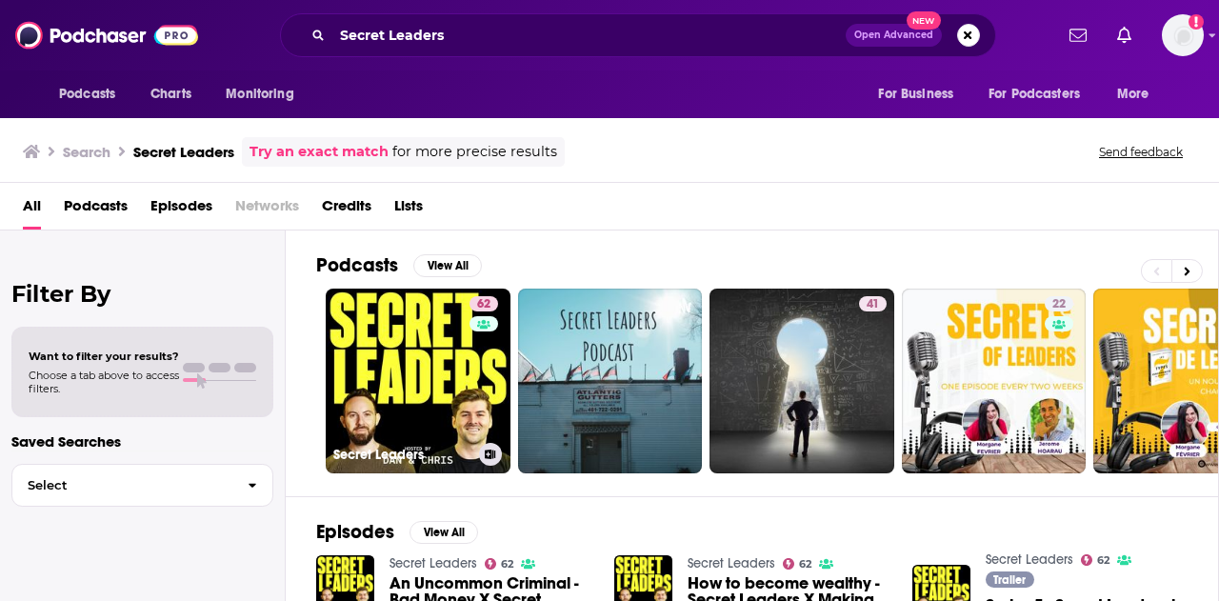
click at [487, 351] on div "62" at bounding box center [486, 369] width 33 height 147
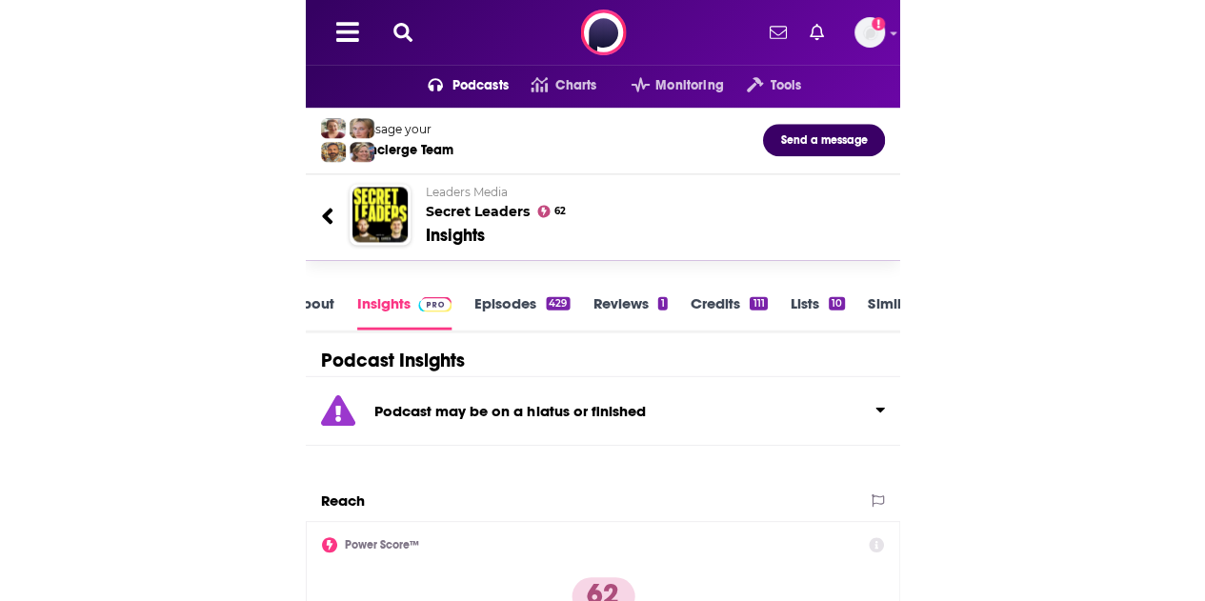
scroll to position [2, 0]
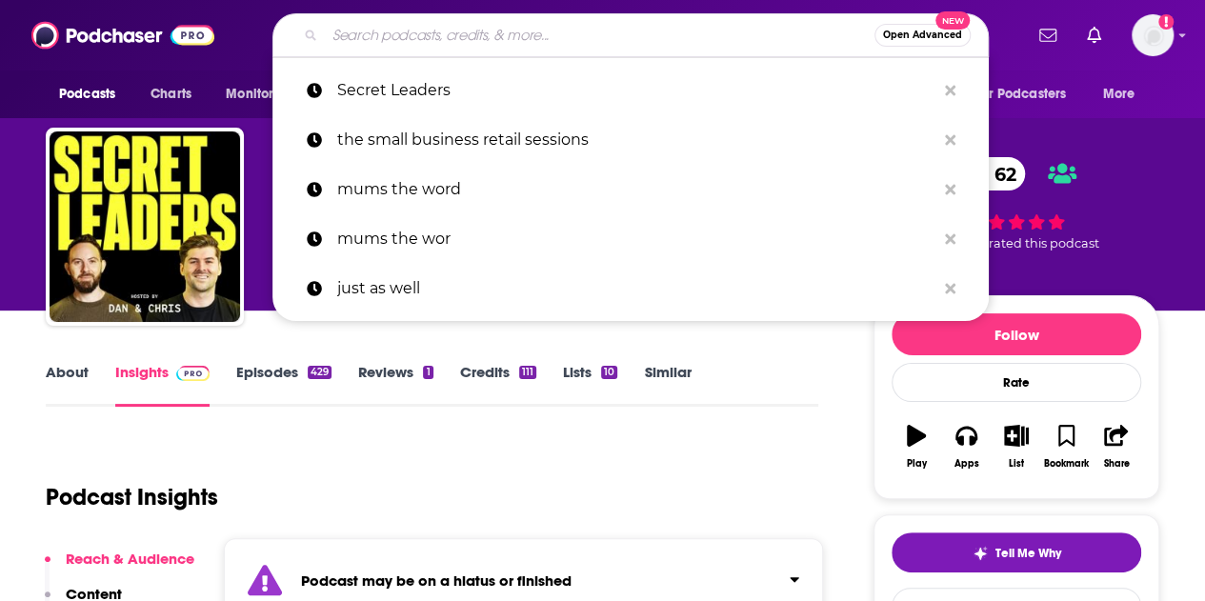
click at [667, 29] on input "Search podcasts, credits, & more..." at bounding box center [600, 35] width 550 height 30
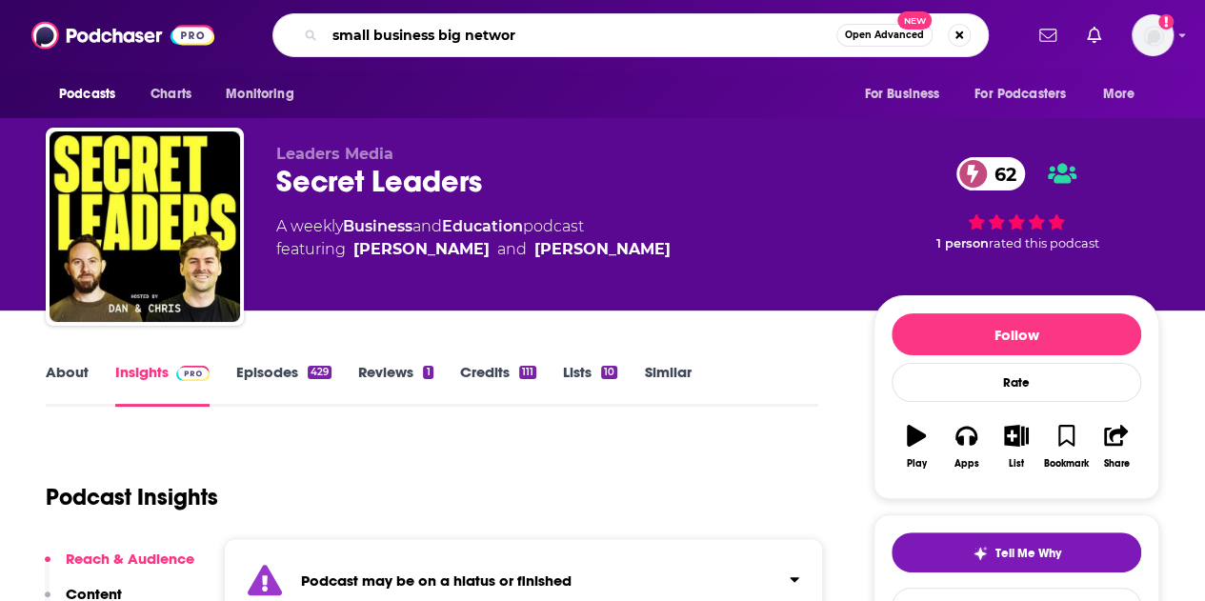
type input "small business big network"
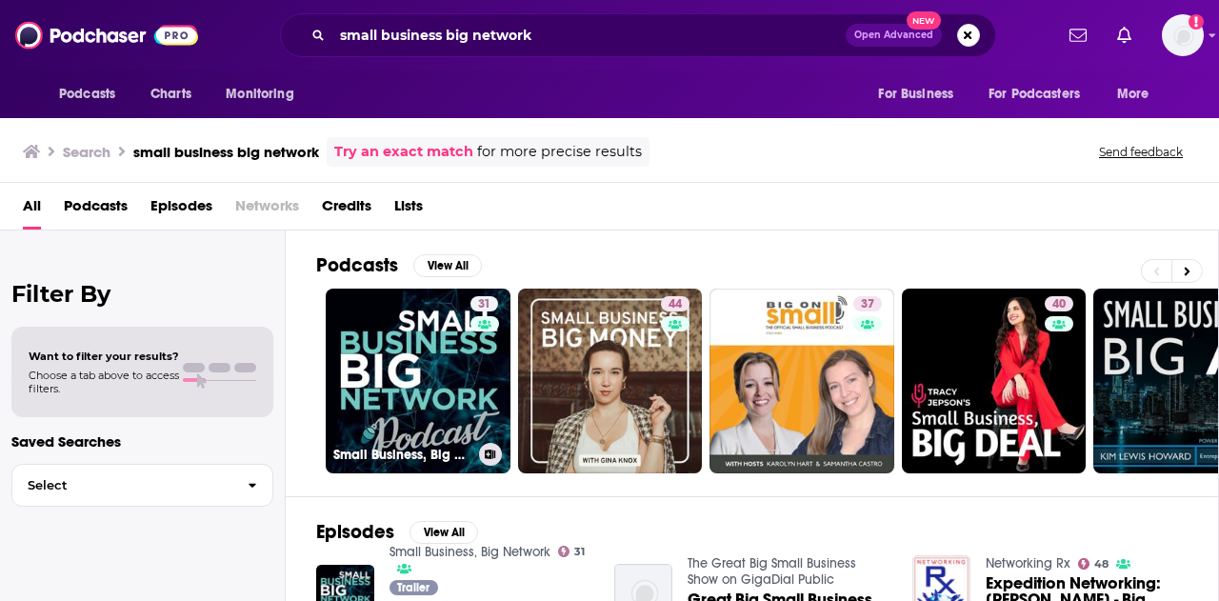
click at [448, 359] on link "31 Small Business, Big Network" at bounding box center [418, 381] width 185 height 185
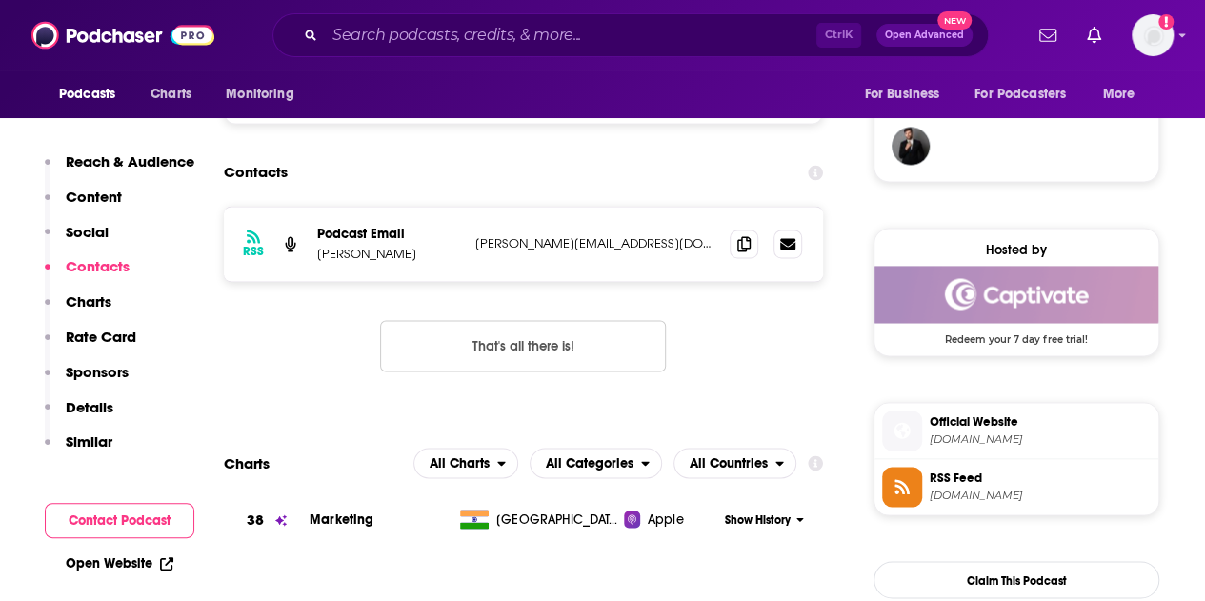
scroll to position [1429, 0]
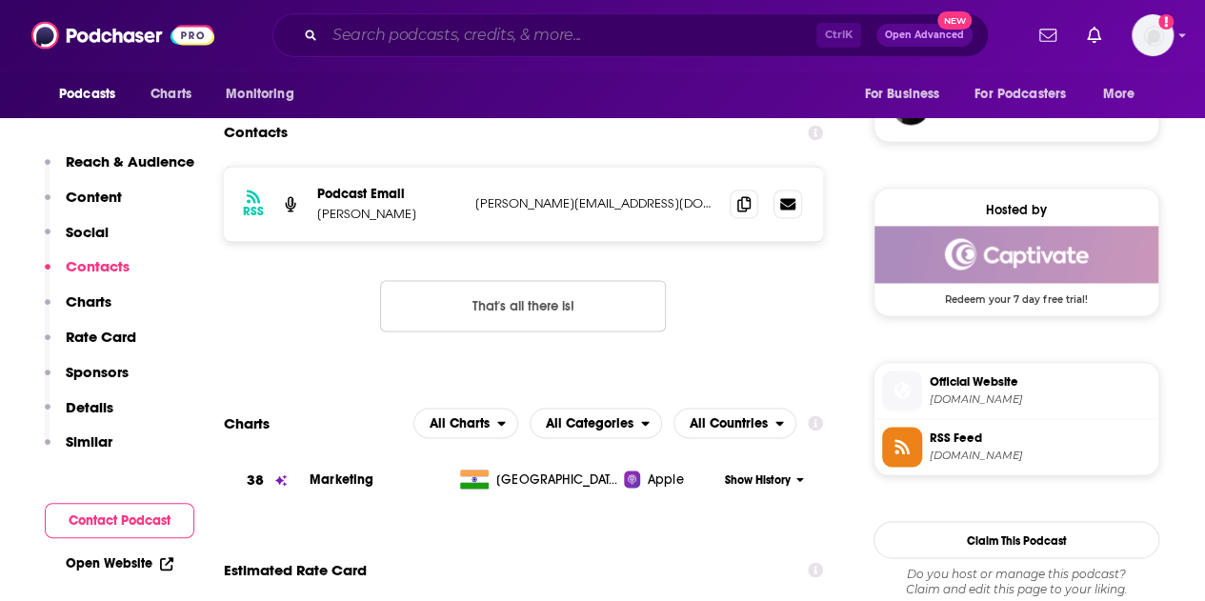
click at [558, 39] on input "Search podcasts, credits, & more..." at bounding box center [570, 35] width 491 height 30
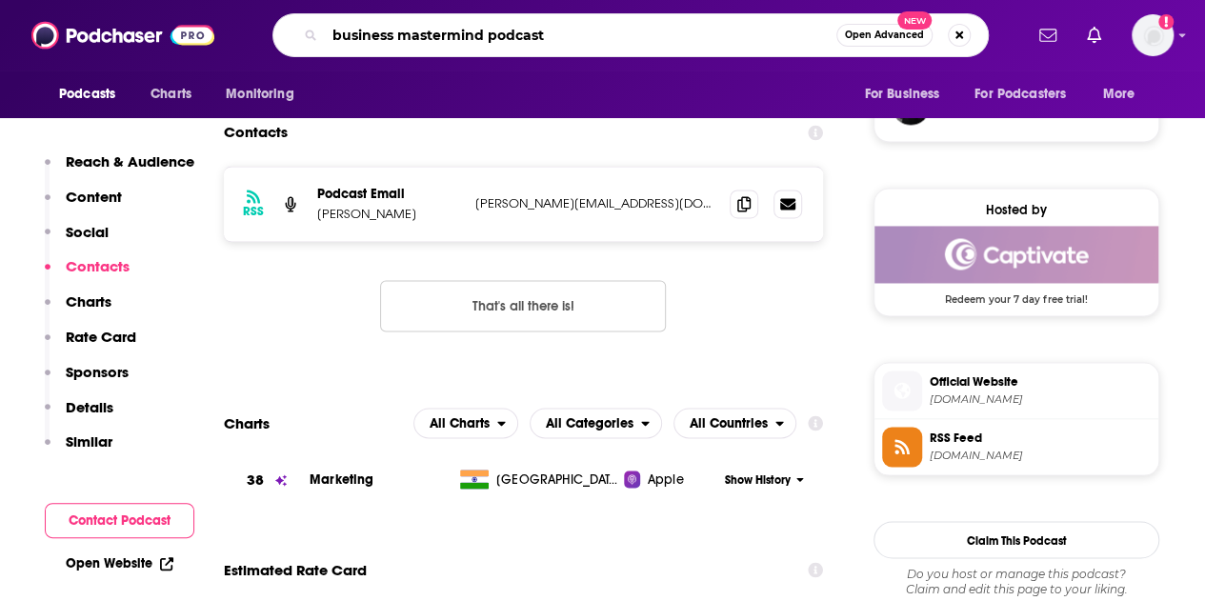
type input "business mastermind podcasts"
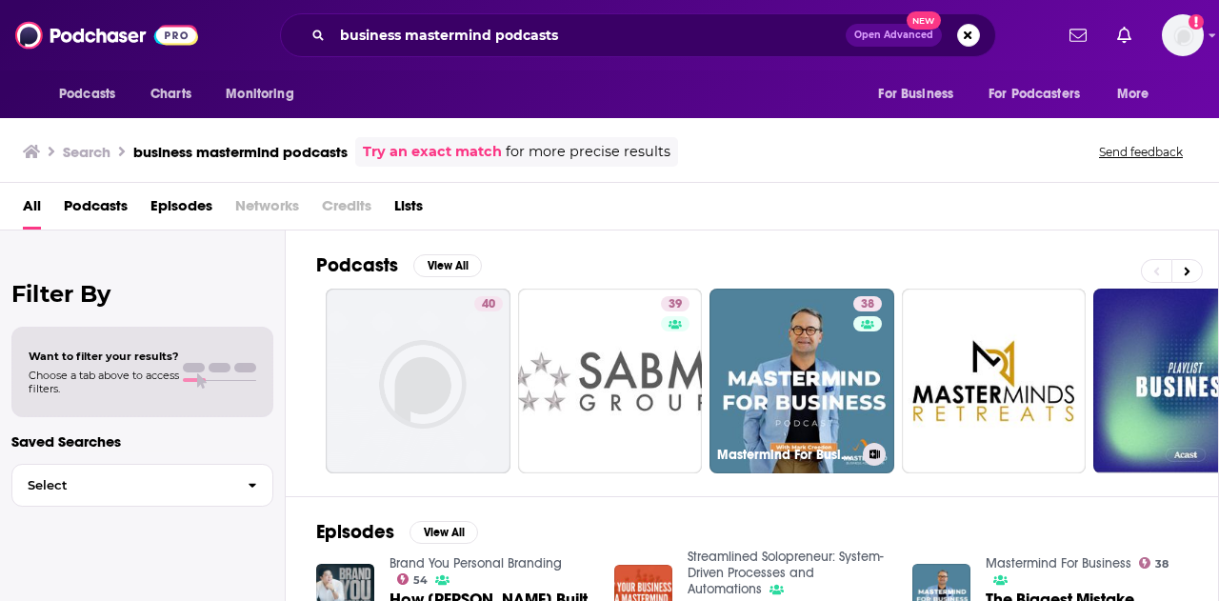
click at [858, 375] on div "38" at bounding box center [869, 369] width 33 height 147
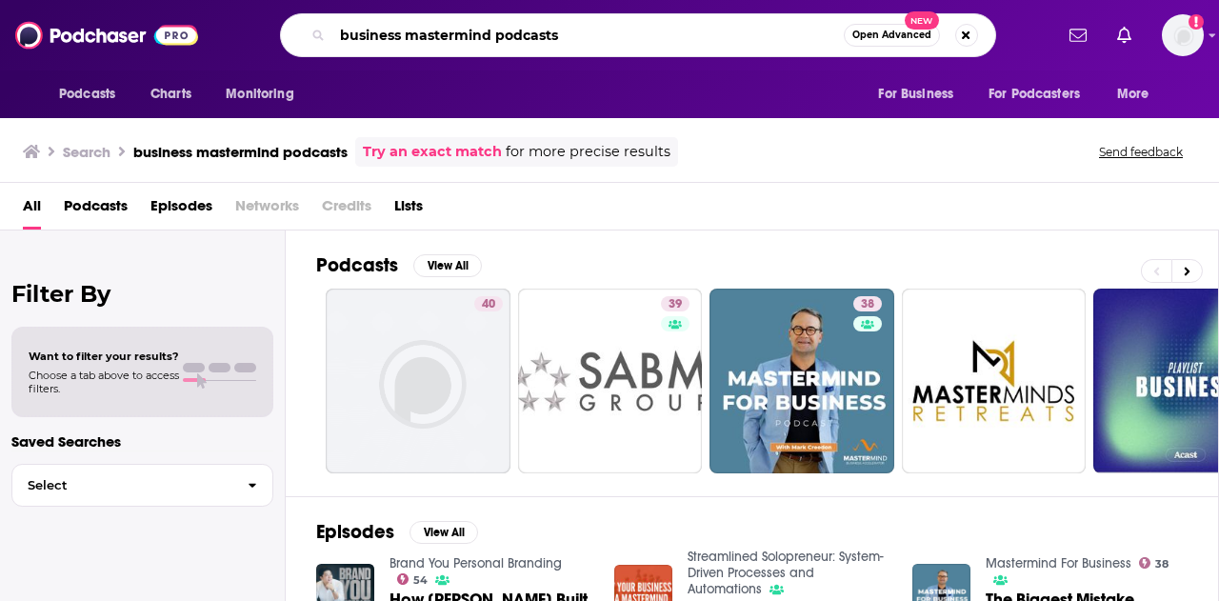
drag, startPoint x: 551, startPoint y: 39, endPoint x: 366, endPoint y: 21, distance: 186.6
click at [343, 41] on input "business mastermind podcasts" at bounding box center [587, 35] width 511 height 30
type input "startup magazine the cereal entrepreneur"
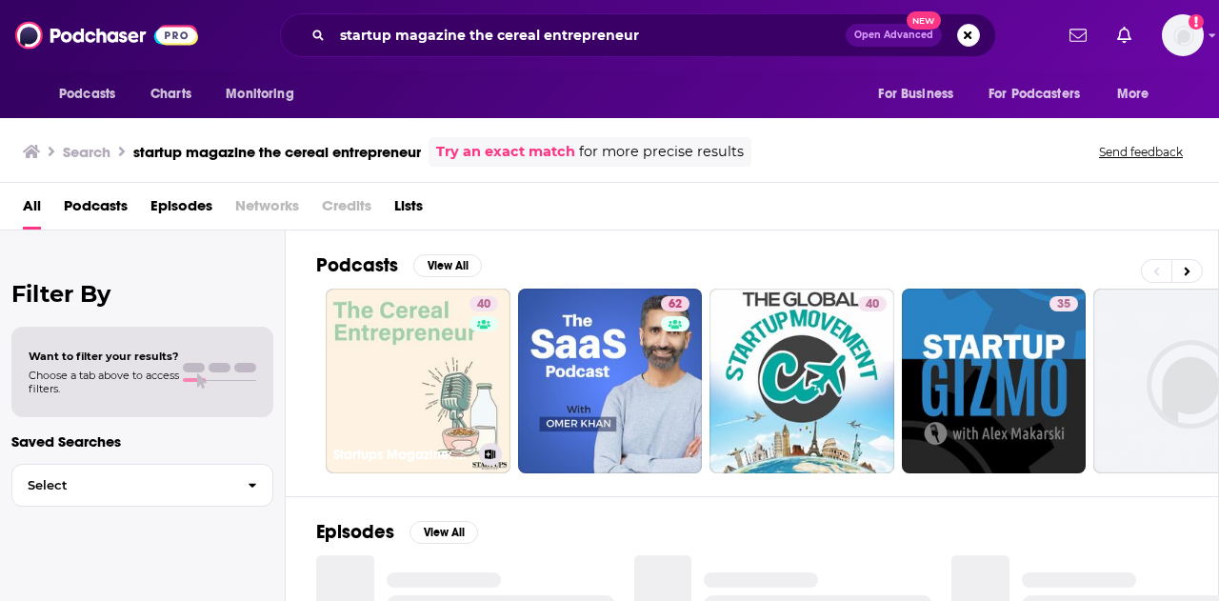
click at [463, 339] on link "40 Startups Magazine: The Cereal Entrepreneur" at bounding box center [418, 381] width 185 height 185
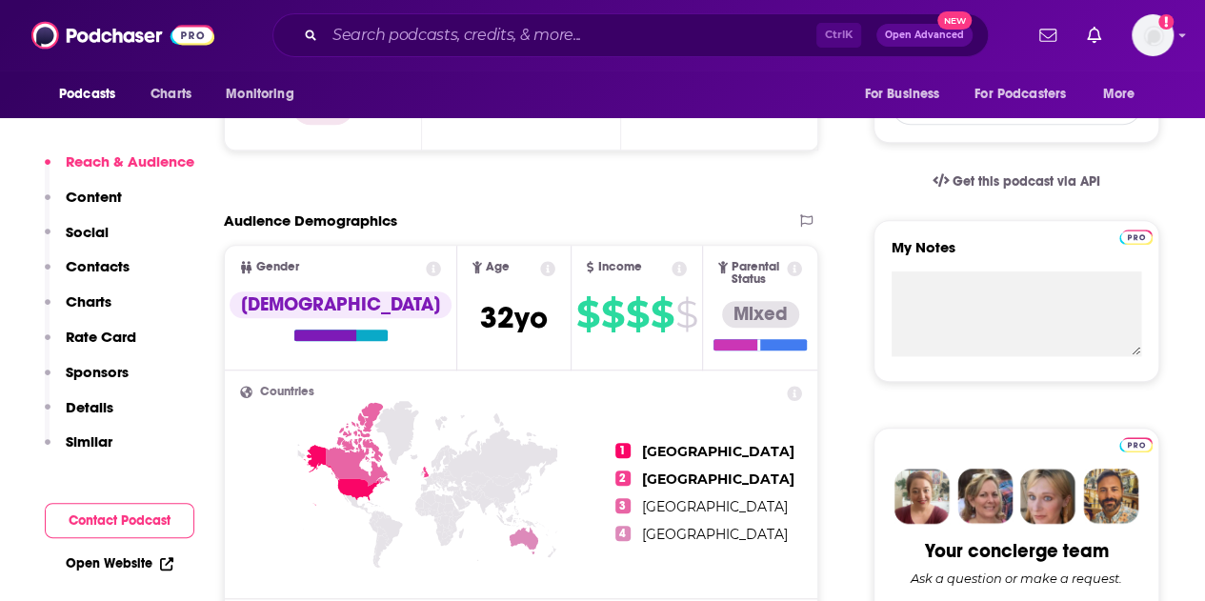
scroll to position [571, 0]
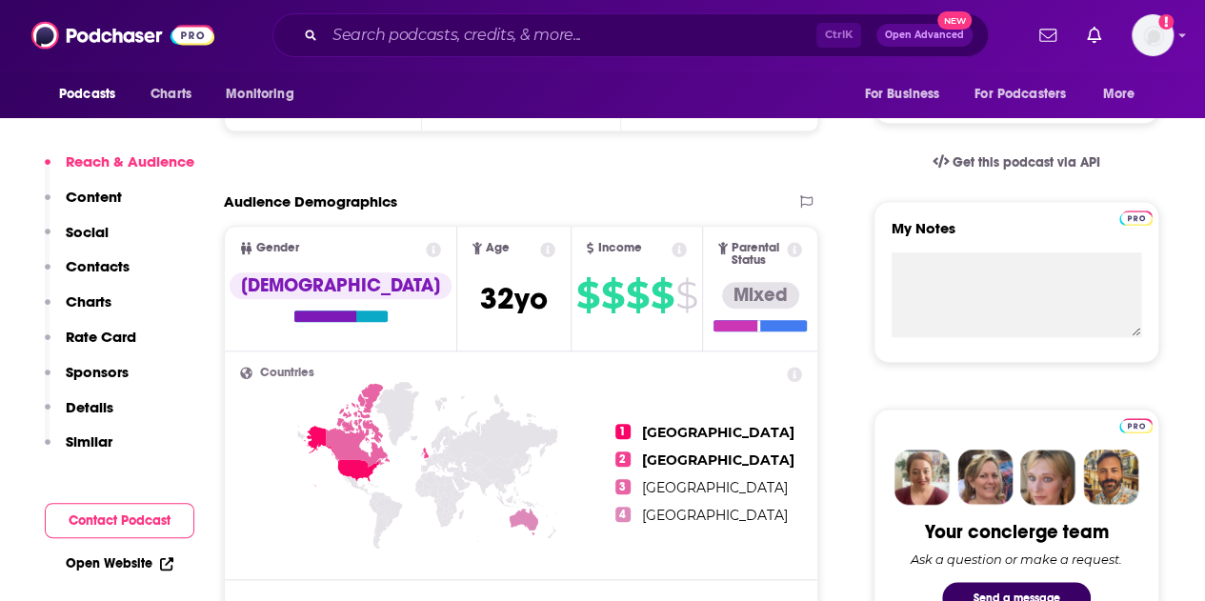
click at [631, 451] on span "2" at bounding box center [622, 458] width 15 height 15
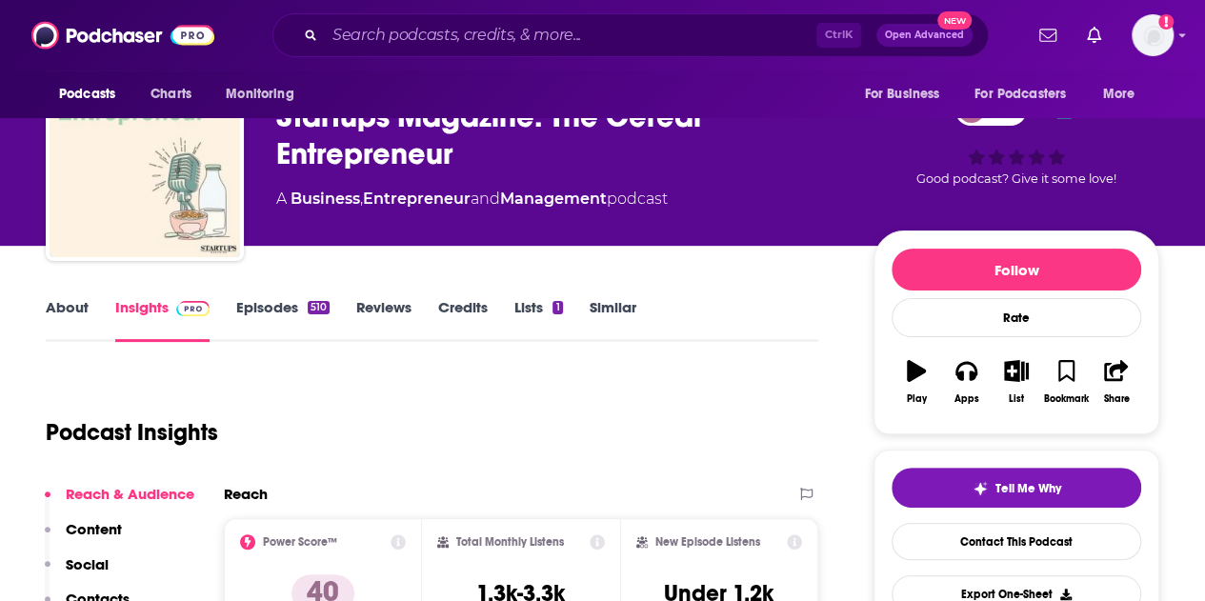
scroll to position [95, 0]
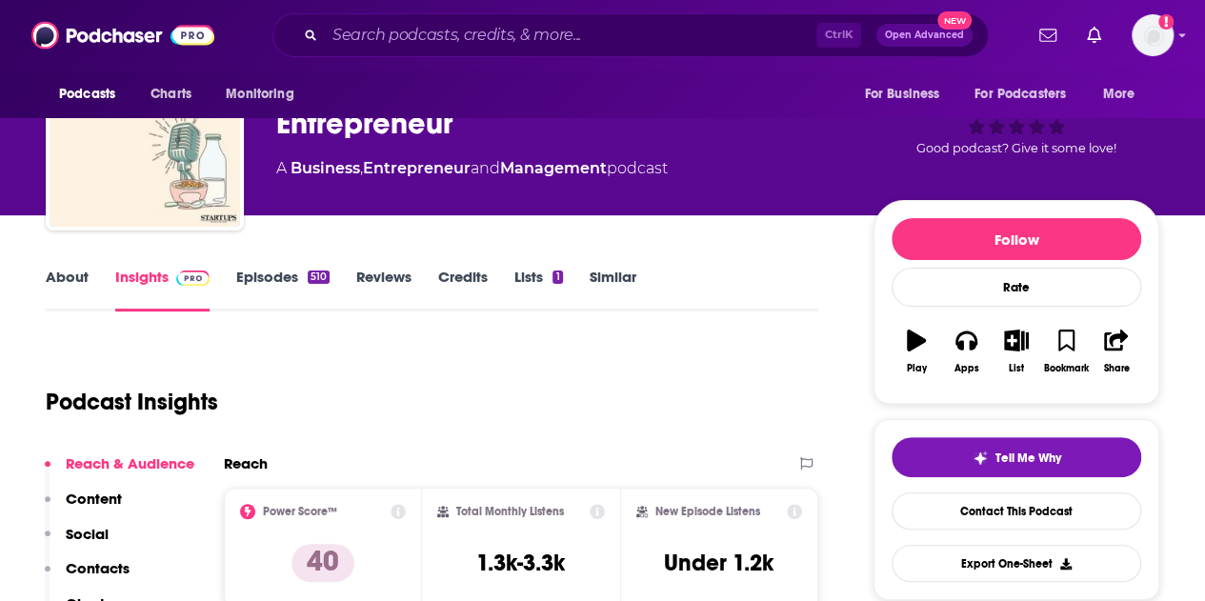
click at [71, 281] on link "About" at bounding box center [67, 290] width 43 height 44
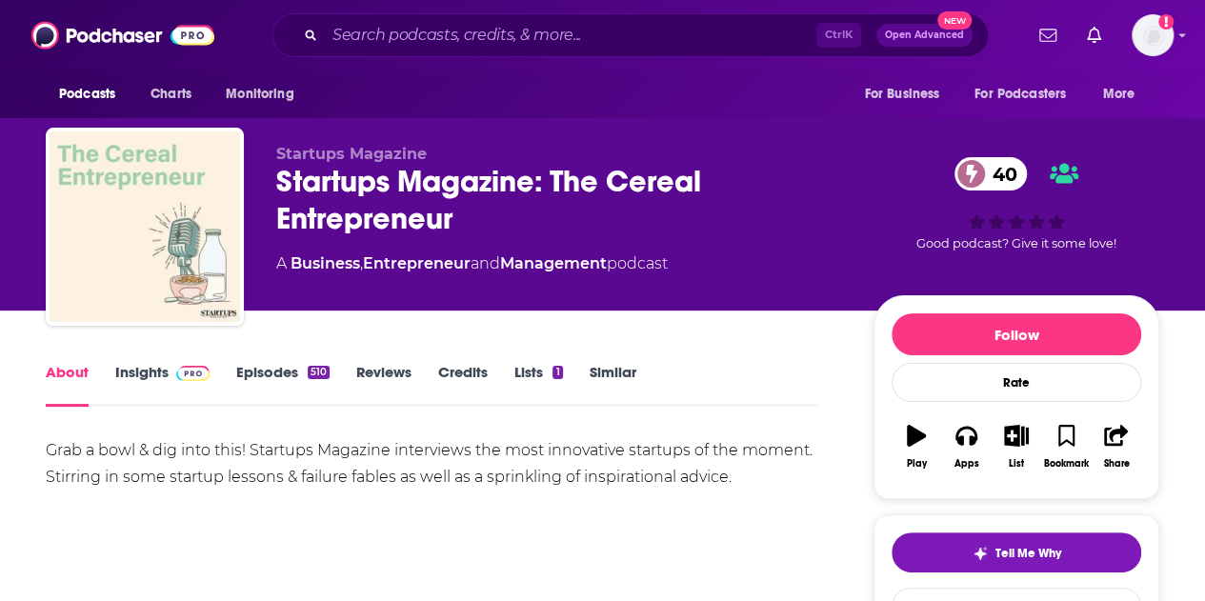
click at [122, 380] on link "Insights" at bounding box center [162, 385] width 94 height 44
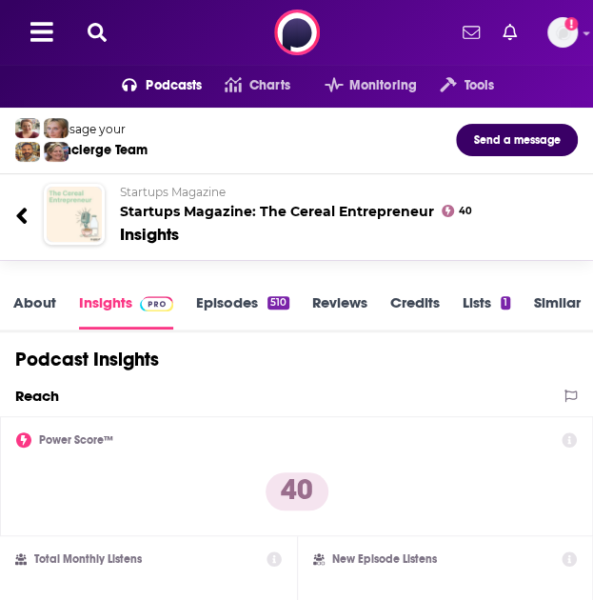
click at [232, 310] on link "Episodes 510" at bounding box center [242, 311] width 93 height 36
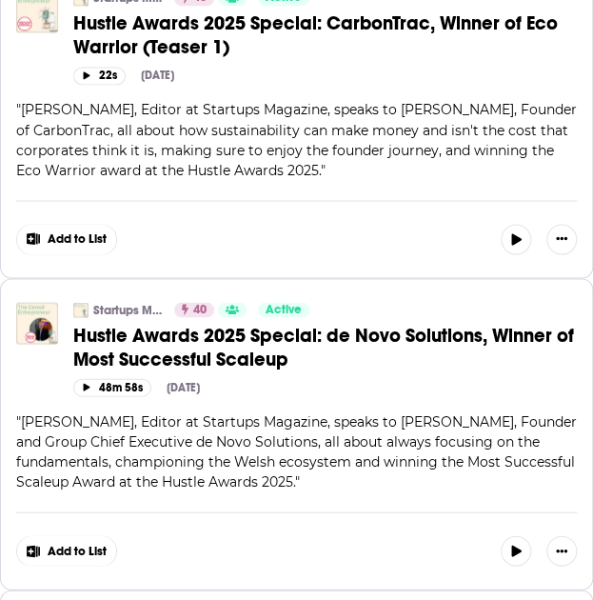
scroll to position [762, 0]
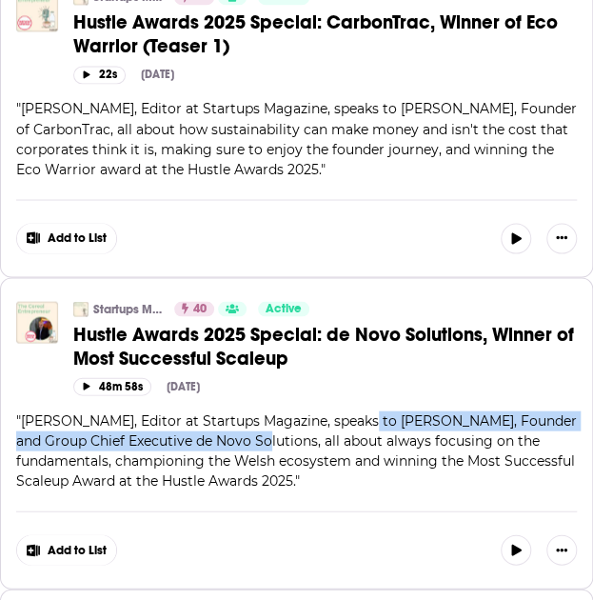
drag, startPoint x: 364, startPoint y: 407, endPoint x: 278, endPoint y: 433, distance: 89.8
click at [278, 433] on span "[PERSON_NAME], Editor at Startups Magazine, speaks to [PERSON_NAME], Founder an…" at bounding box center [296, 449] width 561 height 77
copy span "[PERSON_NAME], Founder and Group Chief Executive de Novo Solution"
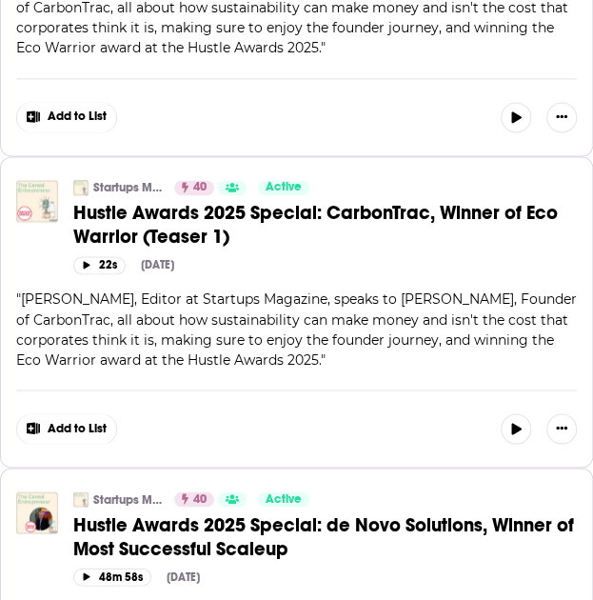
scroll to position [476, 0]
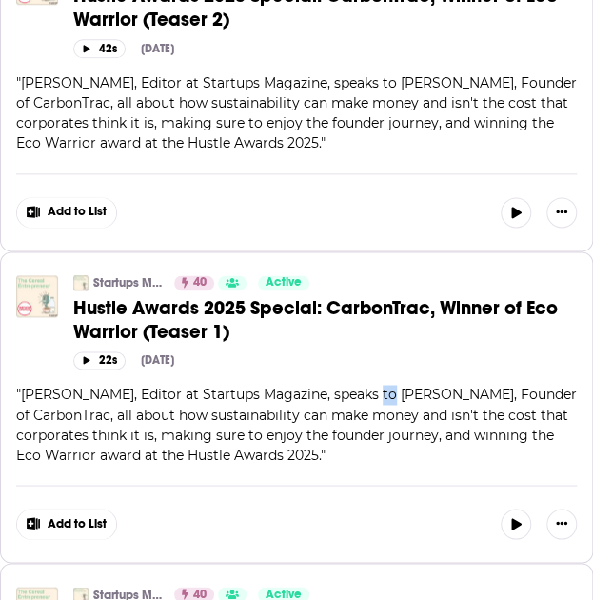
drag, startPoint x: 370, startPoint y: 382, endPoint x: 385, endPoint y: 393, distance: 19.0
click at [385, 392] on span "[PERSON_NAME], Editor at Startups Magazine, speaks to [PERSON_NAME], Founder of…" at bounding box center [296, 424] width 561 height 77
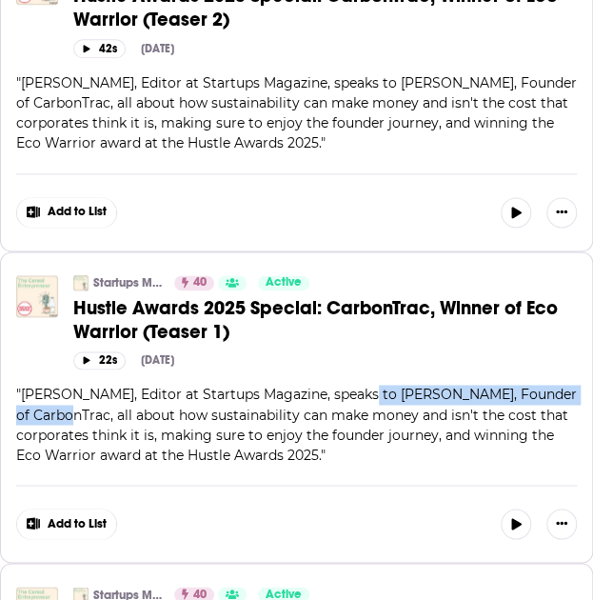
drag, startPoint x: 366, startPoint y: 388, endPoint x: 90, endPoint y: 410, distance: 277.1
click at [90, 410] on span "[PERSON_NAME], Editor at Startups Magazine, speaks to [PERSON_NAME], Founder of…" at bounding box center [296, 424] width 561 height 77
copy span "[PERSON_NAME], Founder of CarbonTrac"
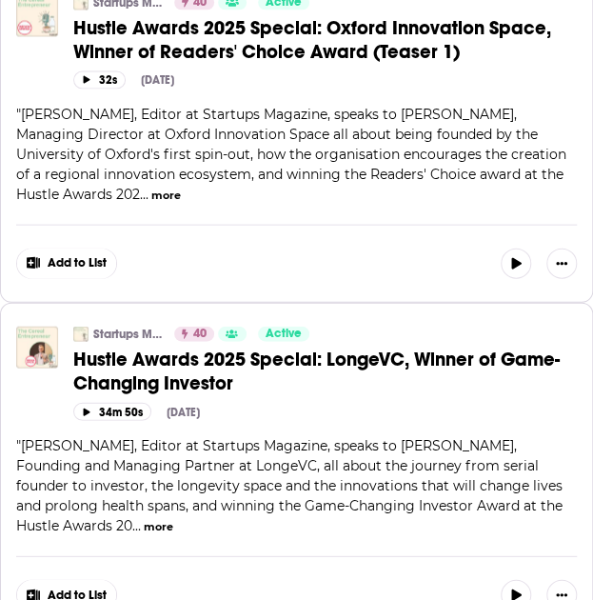
scroll to position [2762, 0]
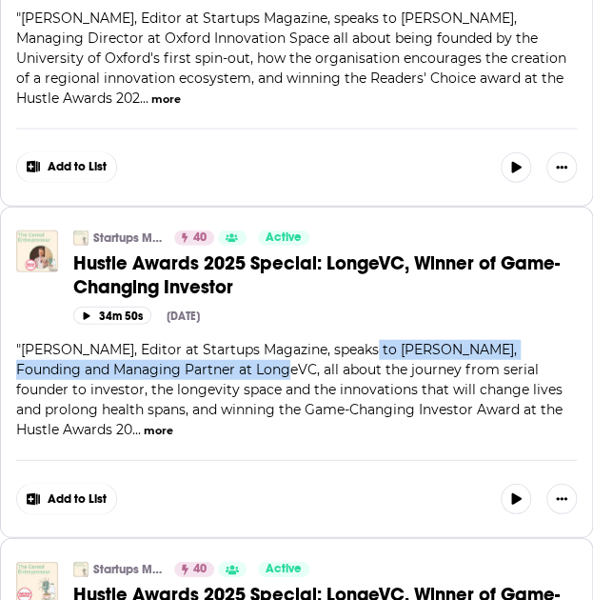
drag, startPoint x: 368, startPoint y: 321, endPoint x: 215, endPoint y: 347, distance: 154.6
click at [215, 347] on span "[PERSON_NAME], Editor at Startups Magazine, speaks to [PERSON_NAME], Founding a…" at bounding box center [289, 389] width 547 height 97
copy span "[PERSON_NAME], Founding and Managing Partner at [GEOGRAPHIC_DATA]"
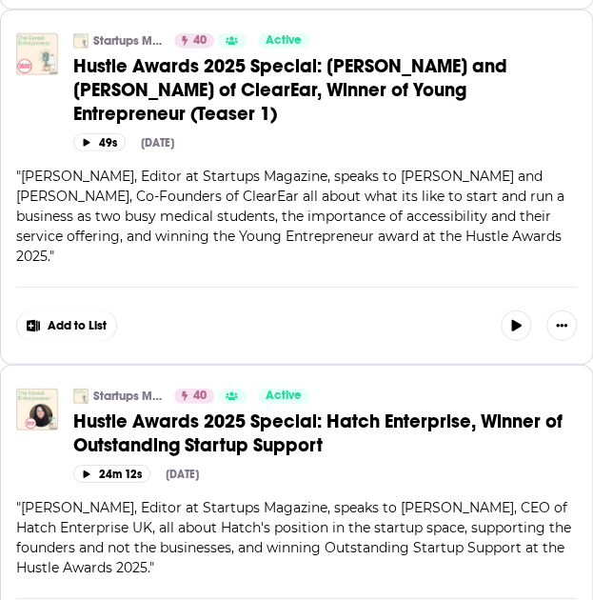
scroll to position [4667, 0]
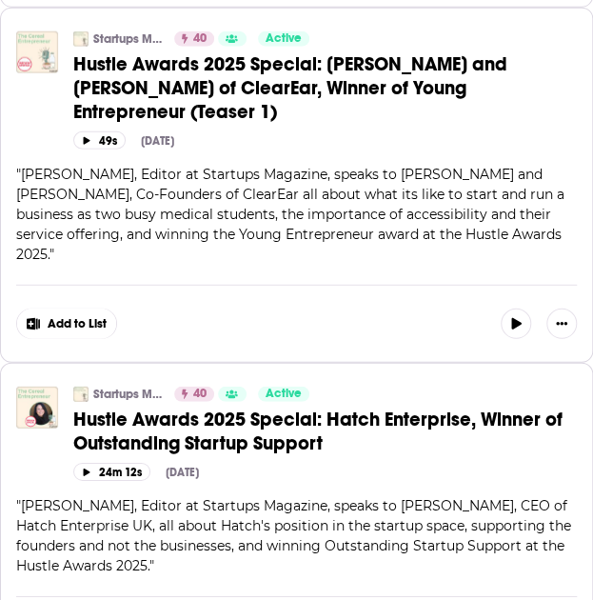
drag, startPoint x: 439, startPoint y: 380, endPoint x: 404, endPoint y: 380, distance: 35.2
click at [439, 497] on span "[PERSON_NAME], Editor at Startups Magazine, speaks to [PERSON_NAME], CEO of Hat…" at bounding box center [293, 535] width 555 height 77
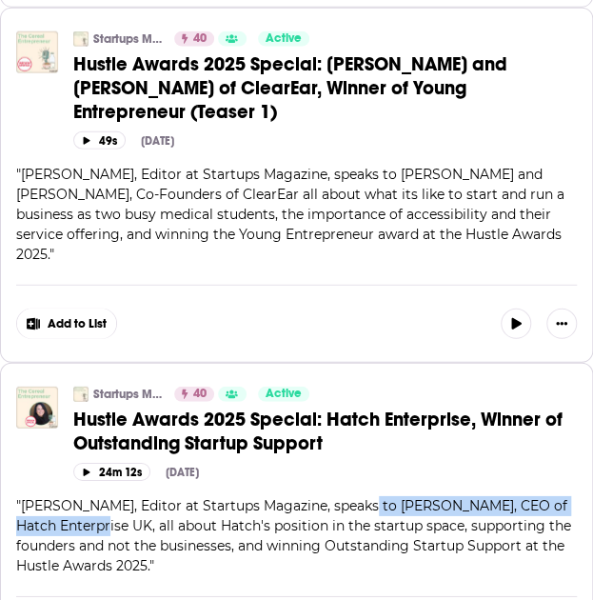
drag, startPoint x: 368, startPoint y: 371, endPoint x: 107, endPoint y: 401, distance: 262.8
click at [107, 497] on span "[PERSON_NAME], Editor at Startups Magazine, speaks to [PERSON_NAME], CEO of Hat…" at bounding box center [293, 535] width 555 height 77
copy span "[PERSON_NAME], CEO of Hatch Enterprise UK"
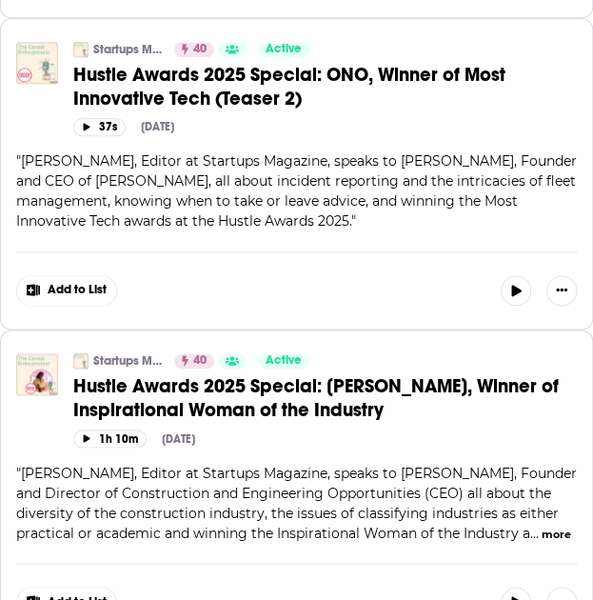
scroll to position [7810, 0]
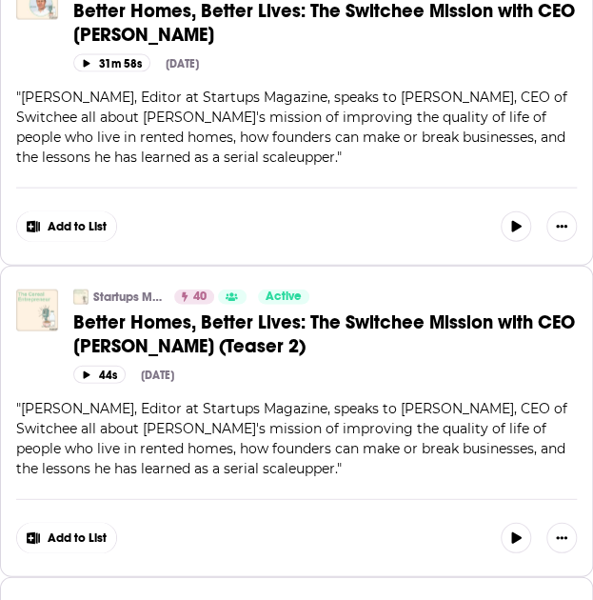
scroll to position [9239, 0]
